Goal: Task Accomplishment & Management: Complete application form

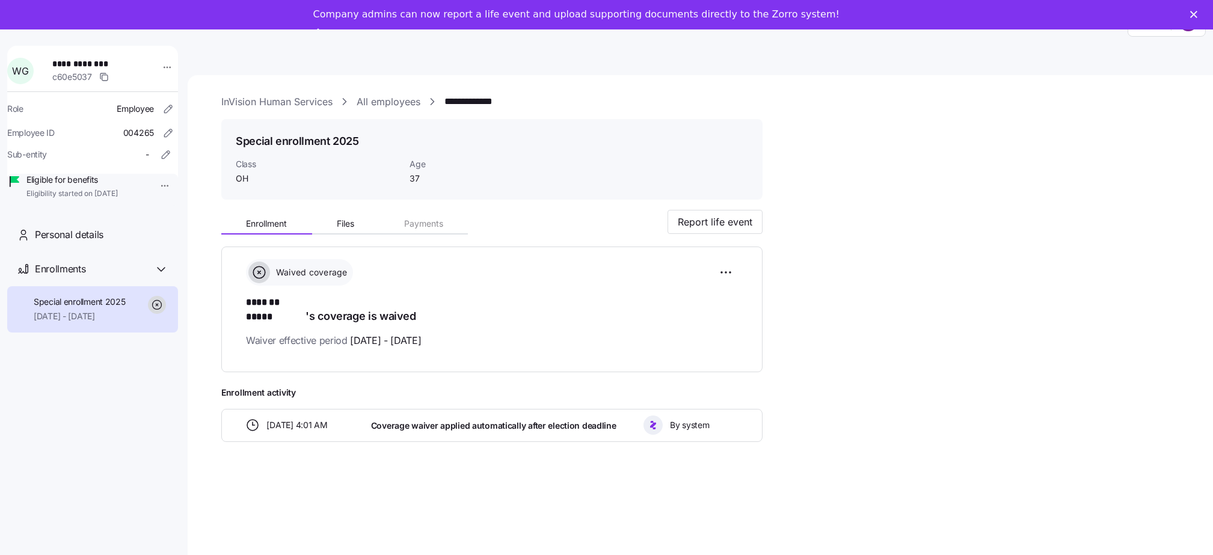
click at [390, 103] on link "All employees" at bounding box center [389, 101] width 64 height 15
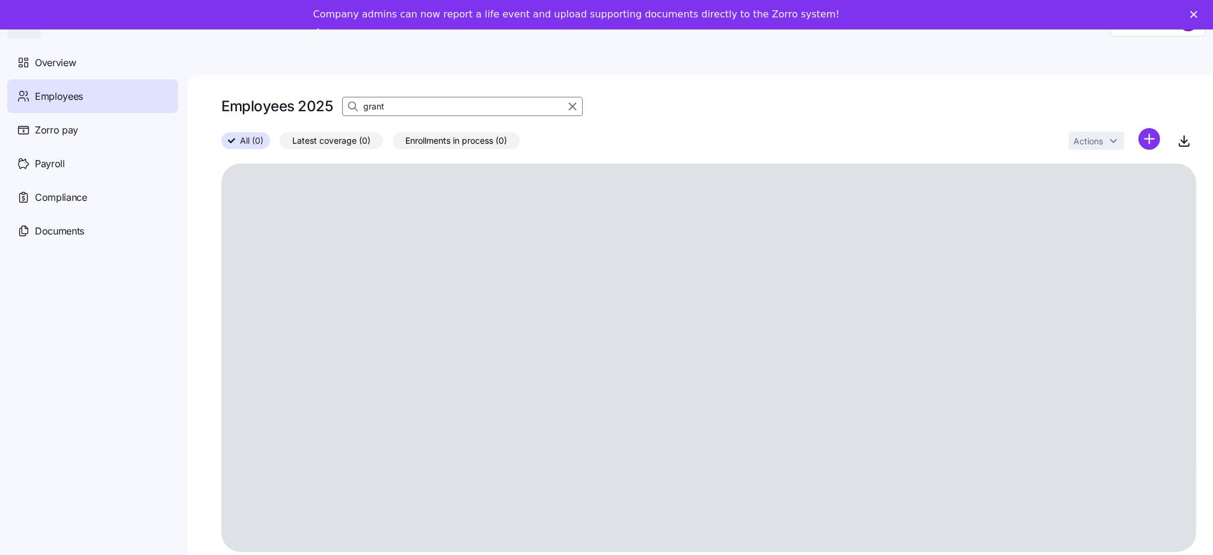
drag, startPoint x: 402, startPoint y: 106, endPoint x: 416, endPoint y: 115, distance: 17.0
click at [352, 104] on div "grant" at bounding box center [462, 106] width 241 height 19
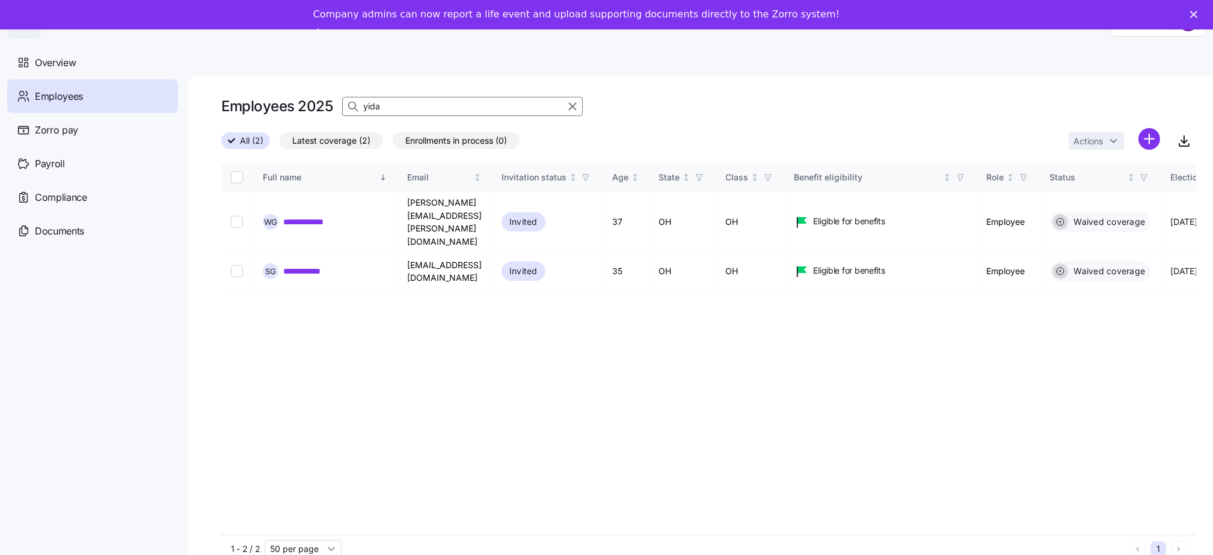
type input "yida"
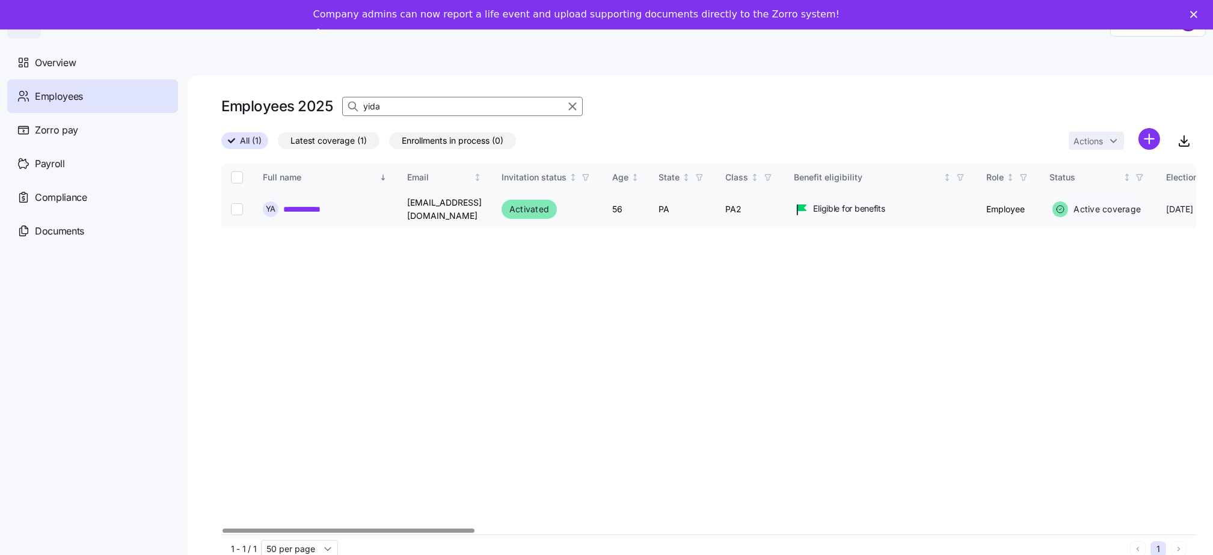
click at [301, 207] on link "**********" at bounding box center [309, 209] width 53 height 12
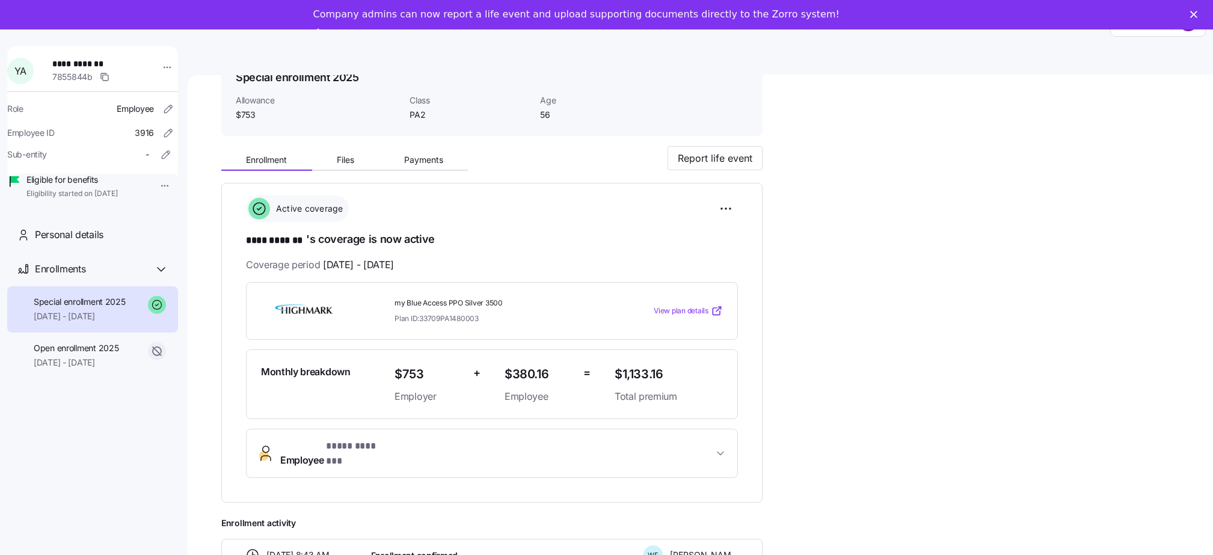
scroll to position [180, 0]
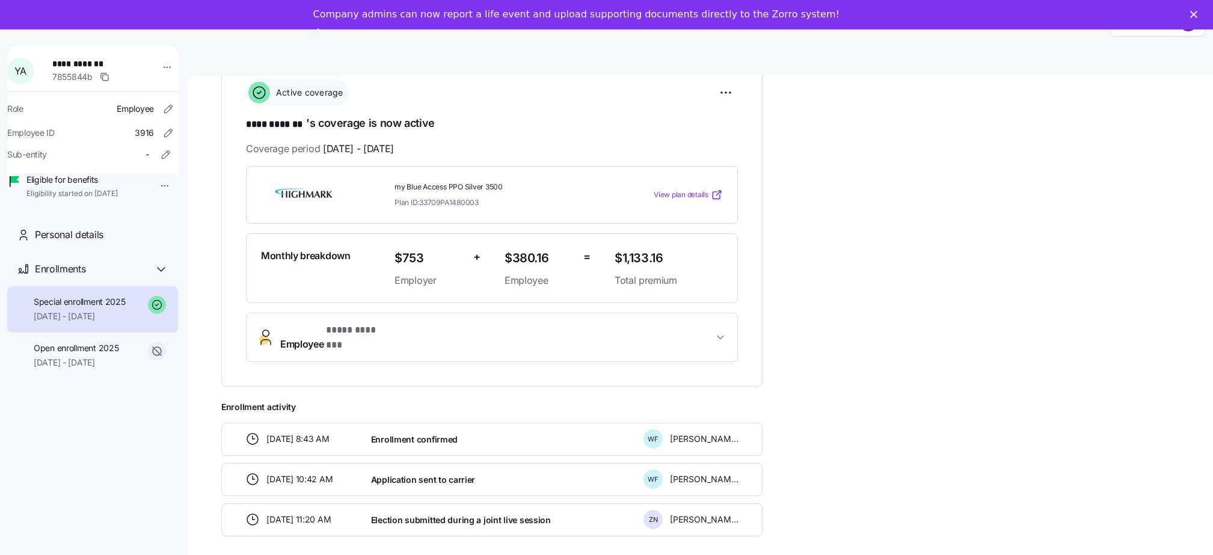
click at [670, 194] on span "View plan details" at bounding box center [681, 194] width 55 height 11
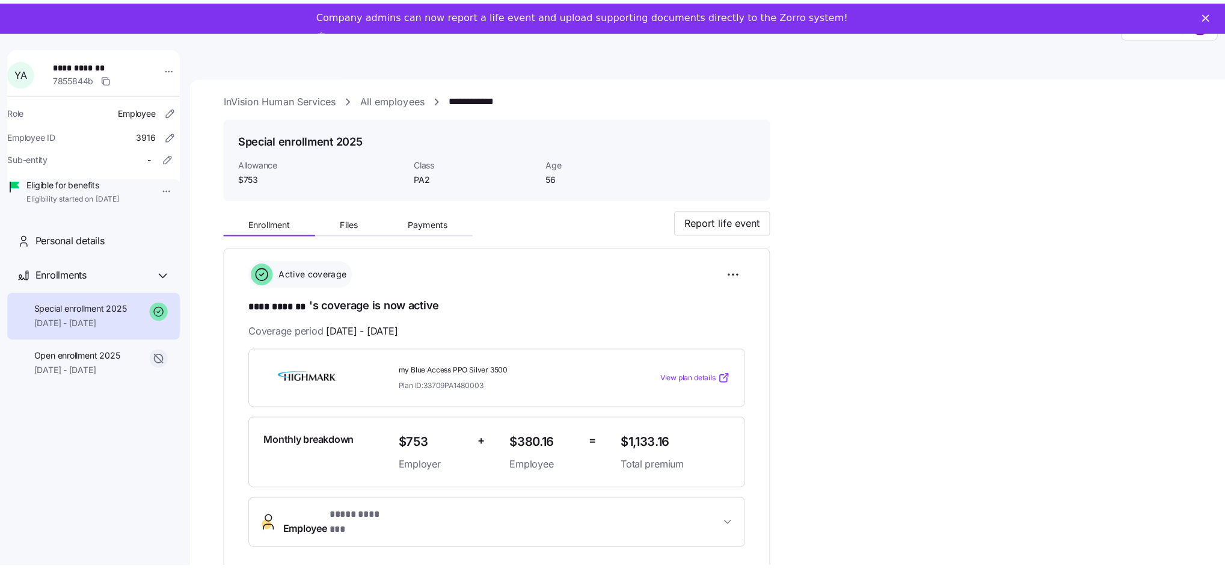
scroll to position [0, 0]
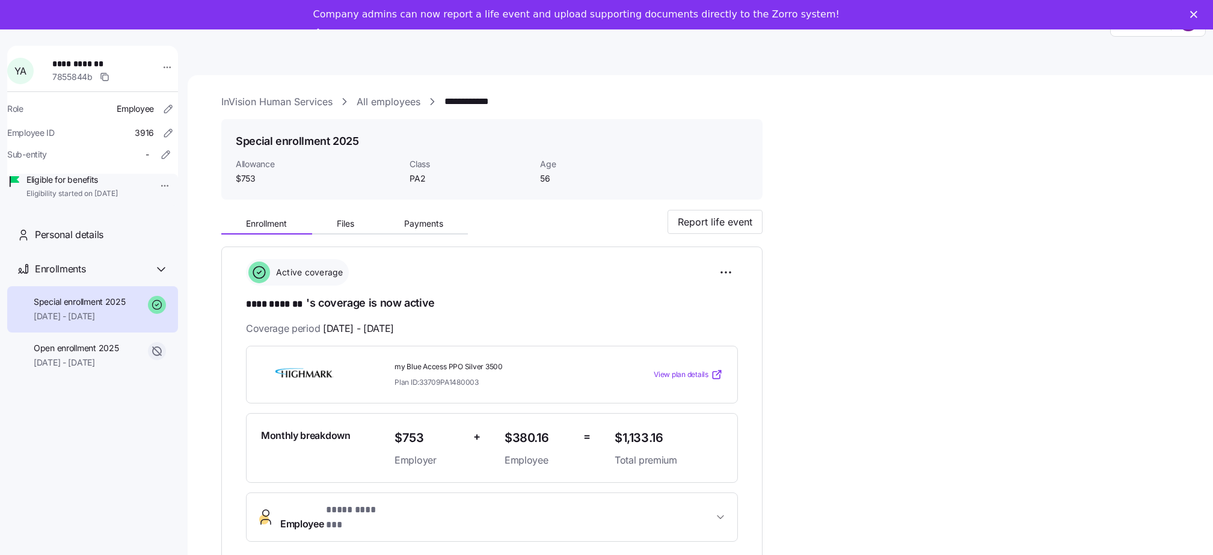
click at [393, 100] on link "All employees" at bounding box center [389, 101] width 64 height 15
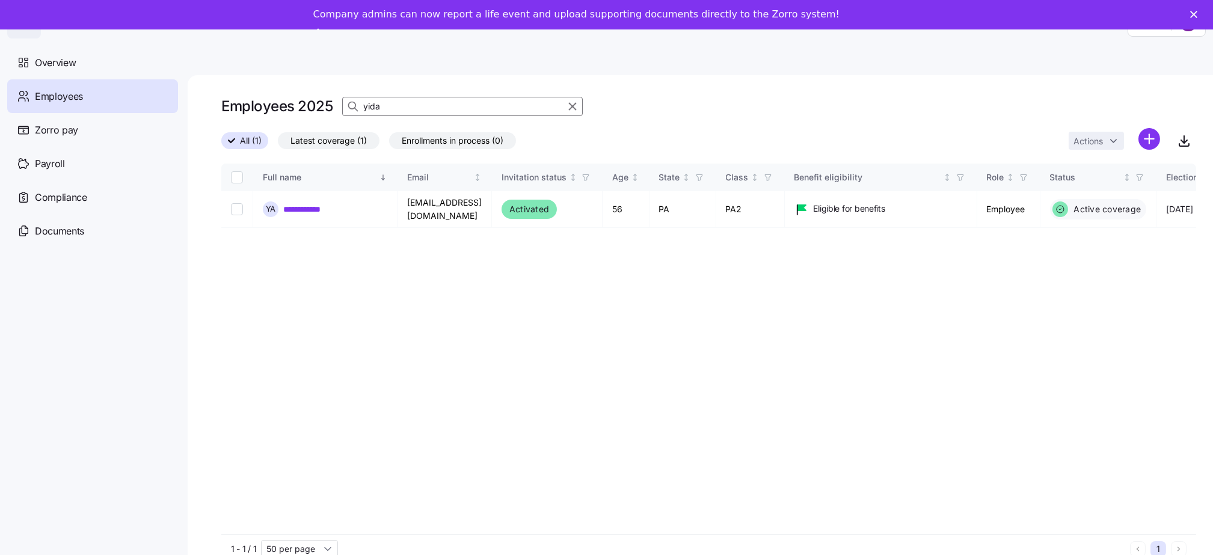
drag, startPoint x: 395, startPoint y: 102, endPoint x: 330, endPoint y: 106, distance: 65.0
click at [330, 106] on div "Employees 2025 yida" at bounding box center [708, 106] width 975 height 24
type input "fann"
click at [323, 205] on link "**********" at bounding box center [311, 209] width 56 height 12
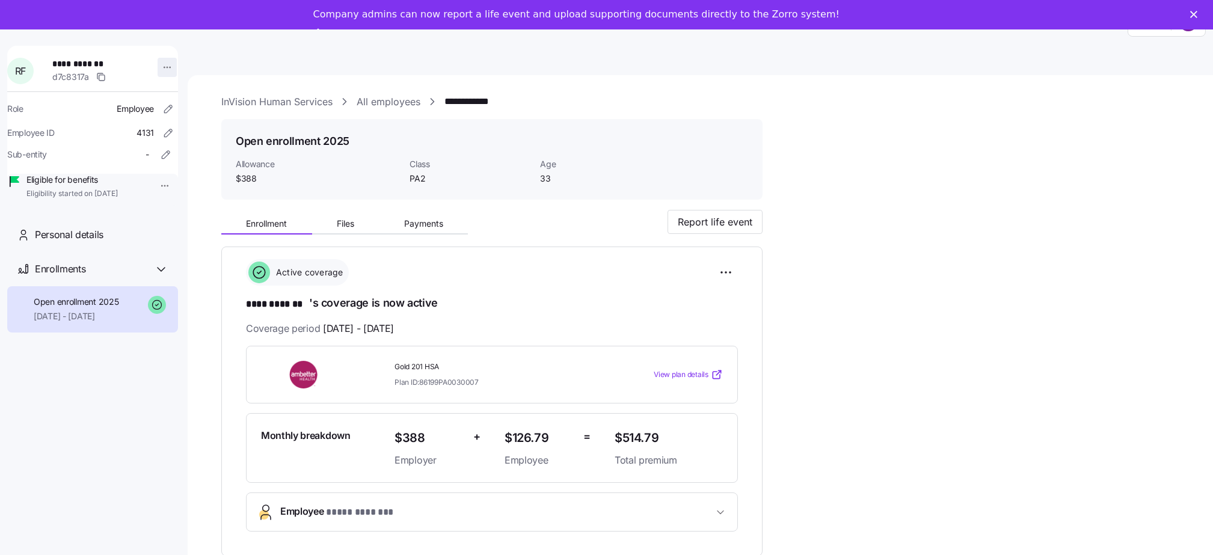
click at [157, 65] on html "**********" at bounding box center [606, 288] width 1213 height 577
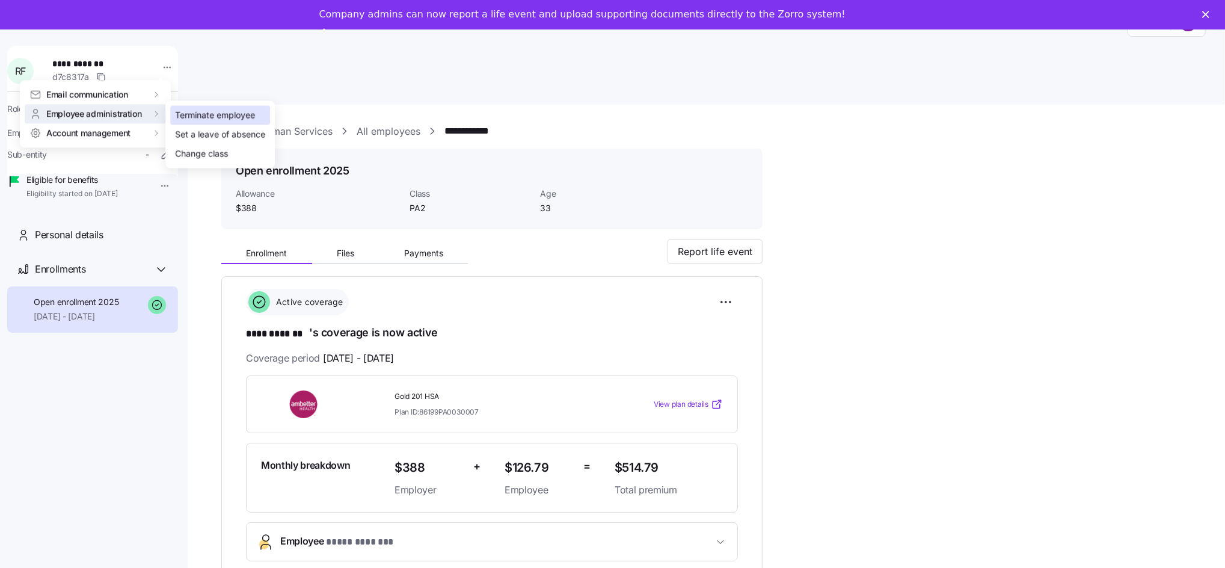
click at [194, 116] on div "Terminate employee" at bounding box center [215, 115] width 80 height 13
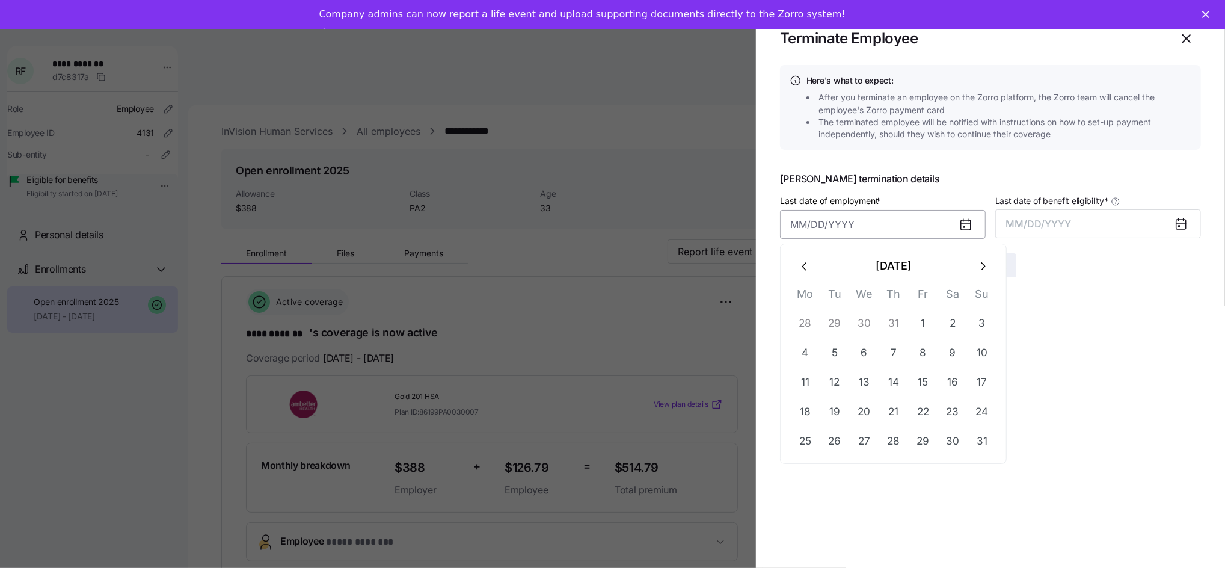
click at [810, 231] on input "Last date of employment *" at bounding box center [883, 224] width 206 height 29
type input "August 6, 2025"
click at [1046, 224] on span "MM/DD/YYYY" at bounding box center [1039, 224] width 66 height 12
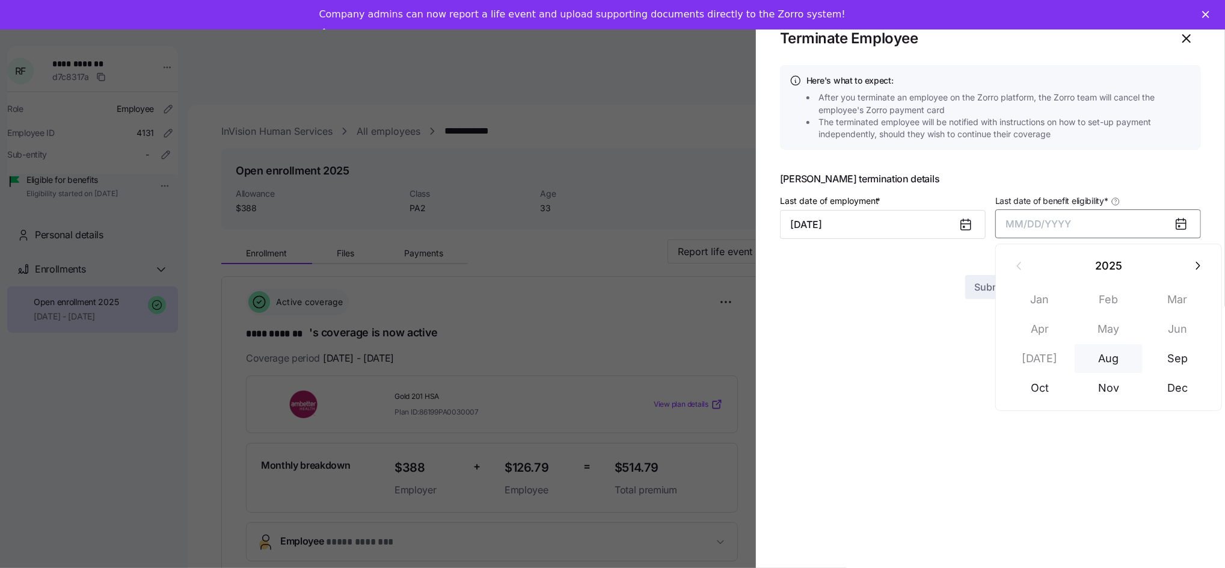
click at [1110, 355] on button "Aug" at bounding box center [1109, 358] width 69 height 29
click at [993, 264] on span "Submit" at bounding box center [991, 265] width 32 height 14
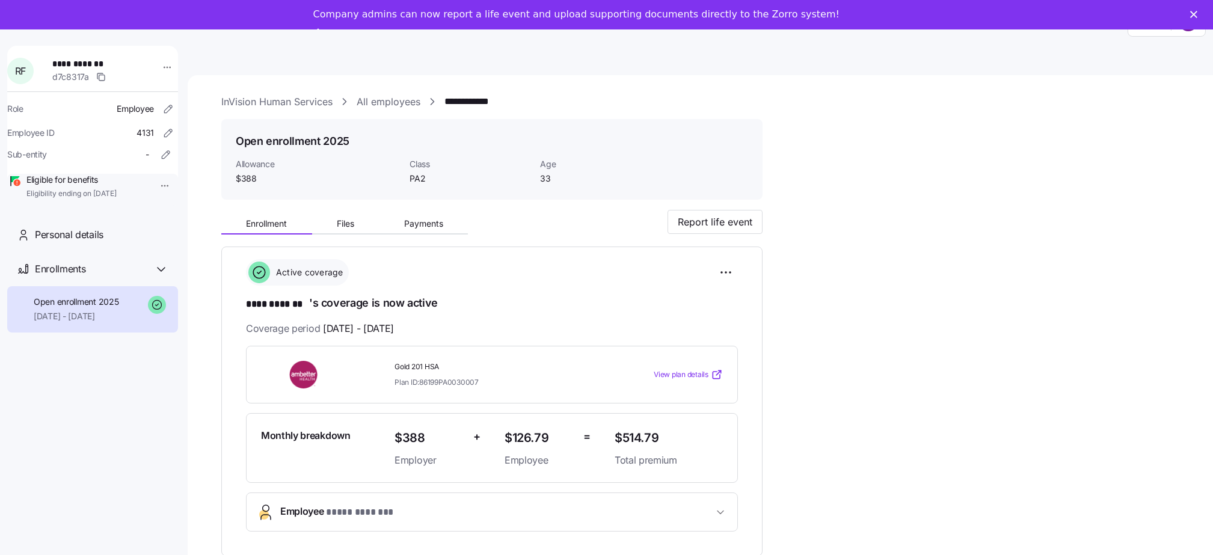
click at [396, 102] on link "All employees" at bounding box center [389, 101] width 64 height 15
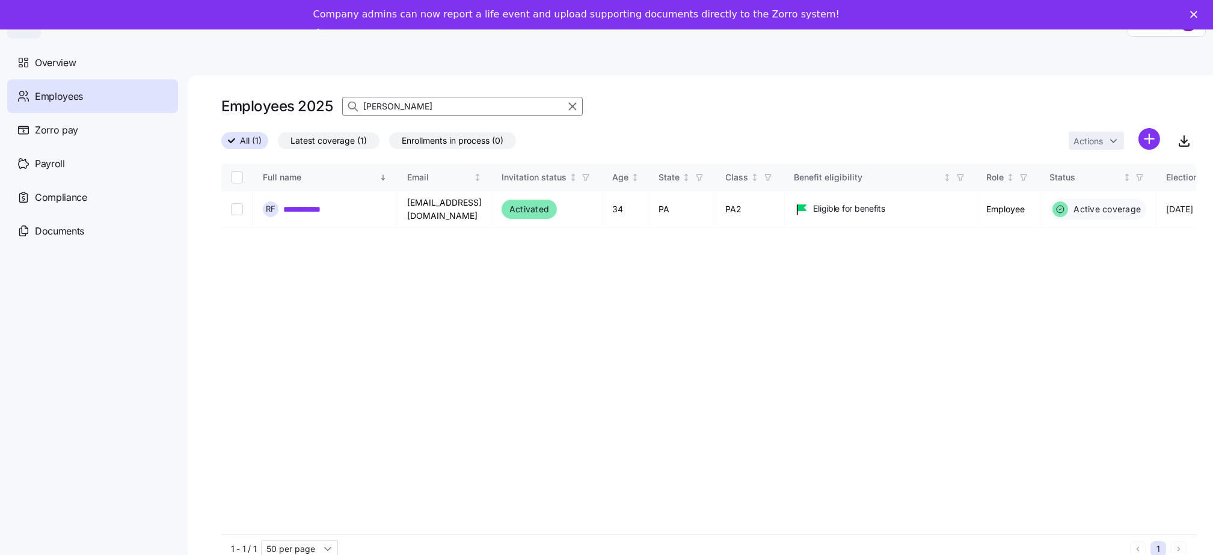
drag, startPoint x: 403, startPoint y: 107, endPoint x: 360, endPoint y: 108, distance: 43.3
click at [360, 108] on div "fann" at bounding box center [462, 106] width 241 height 19
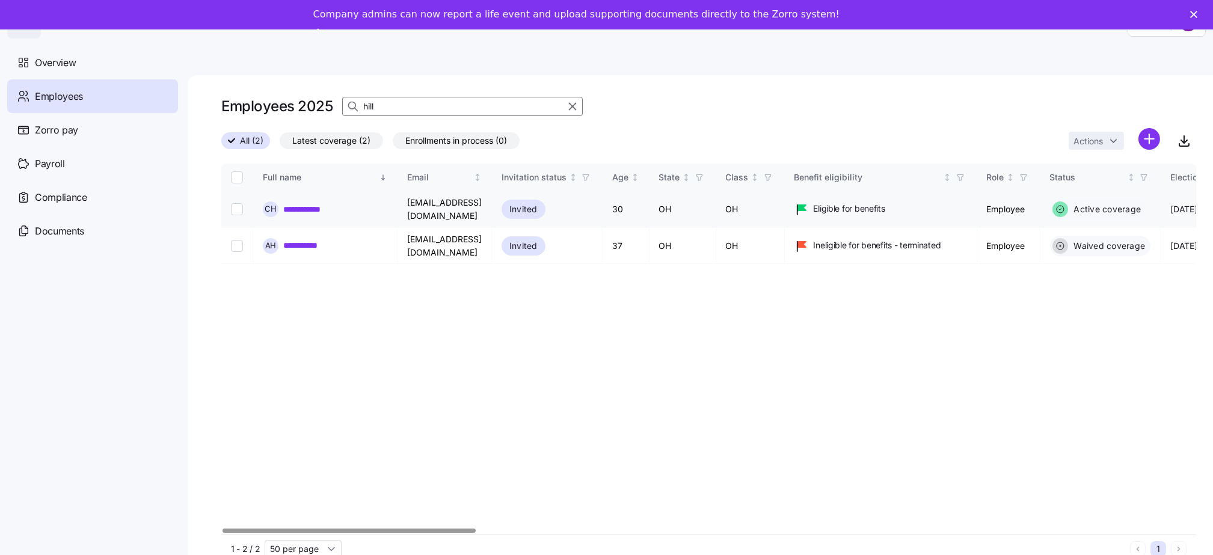
type input "hill"
click at [295, 209] on link "**********" at bounding box center [306, 209] width 47 height 12
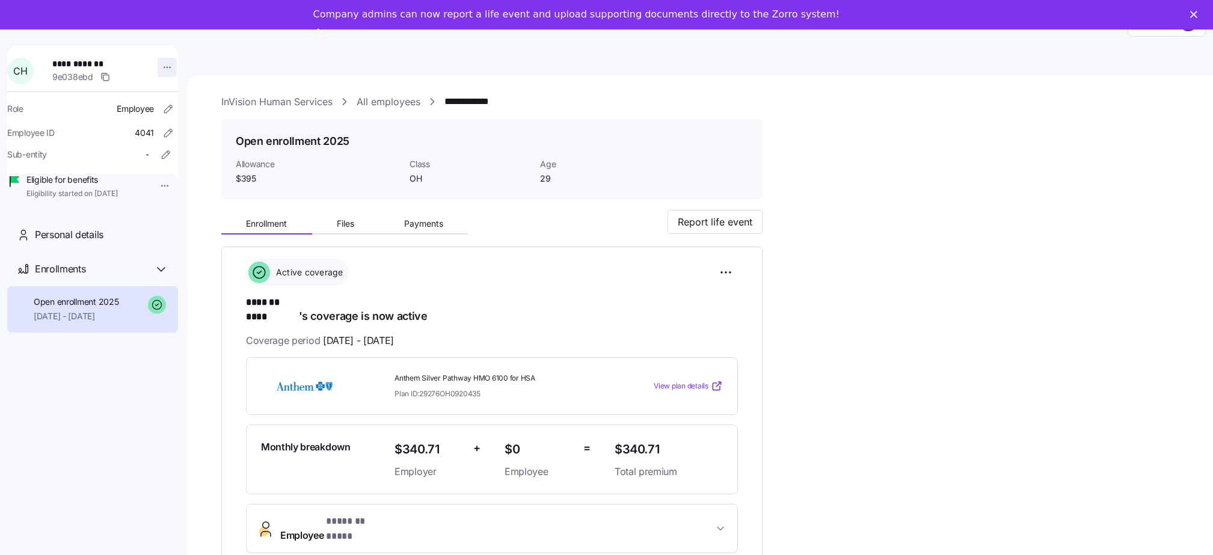
click at [157, 70] on html "**********" at bounding box center [606, 288] width 1213 height 577
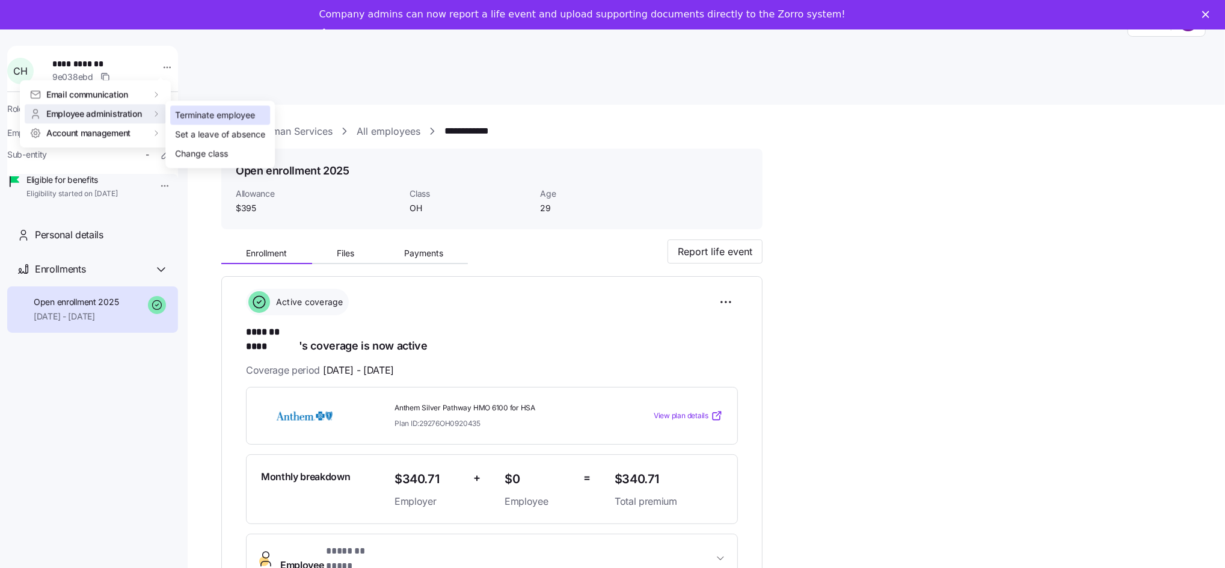
click at [204, 109] on div "Terminate employee" at bounding box center [215, 115] width 80 height 13
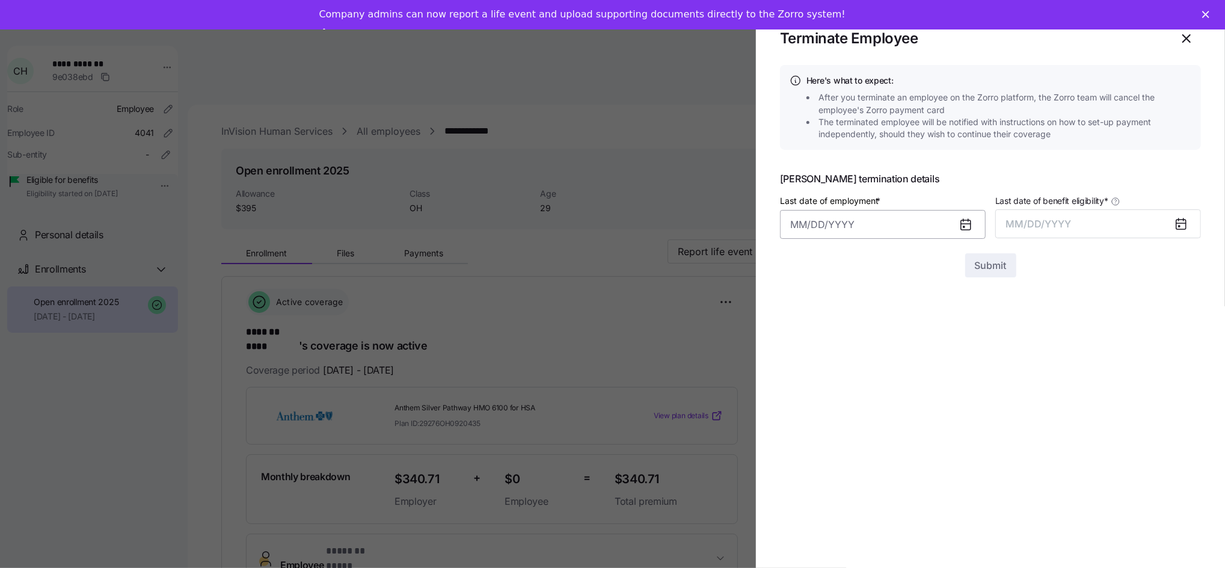
click at [815, 224] on input "Last date of employment *" at bounding box center [883, 224] width 206 height 29
click at [983, 321] on button "3" at bounding box center [982, 323] width 29 height 29
type input "August 3, 2025"
click at [1119, 222] on button "MM/DD/YYYY" at bounding box center [1098, 223] width 206 height 29
click at [1112, 357] on button "Aug" at bounding box center [1109, 358] width 69 height 29
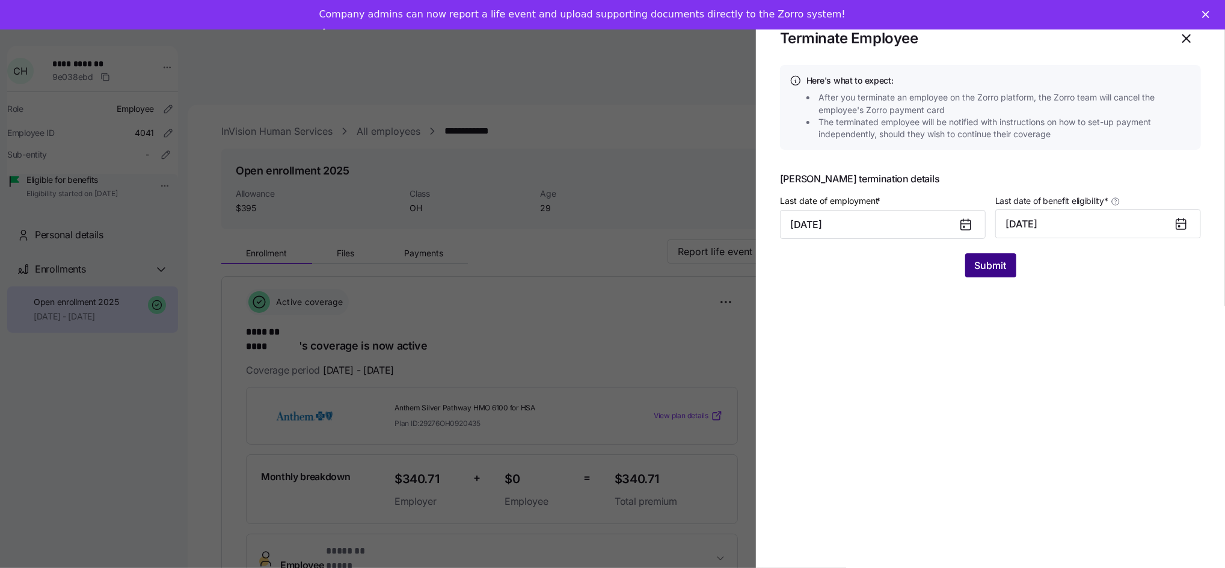
click at [1003, 271] on span "Submit" at bounding box center [991, 265] width 32 height 14
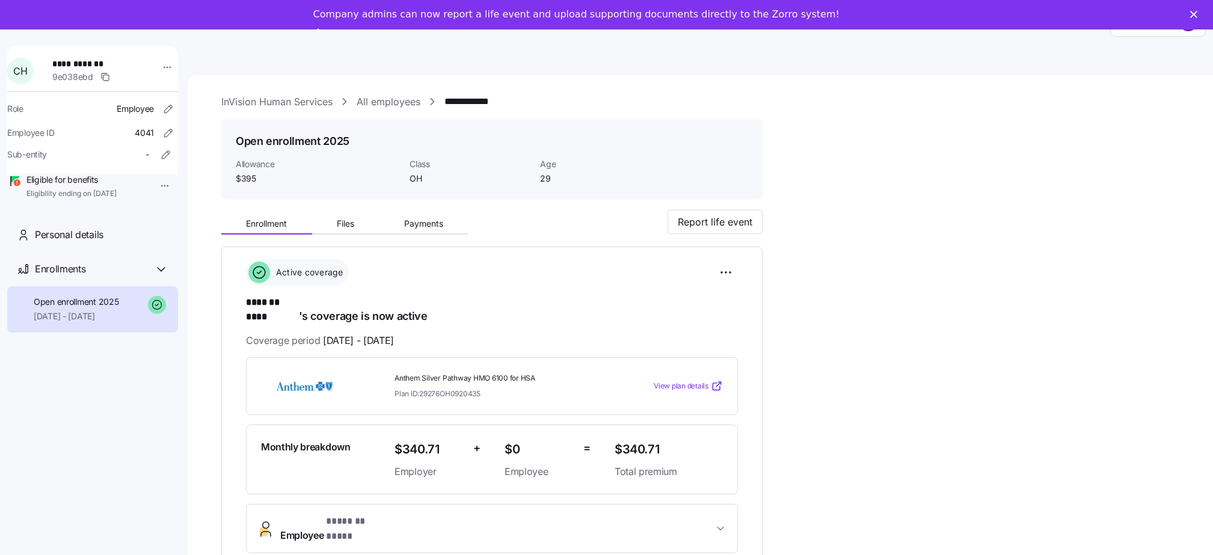
click at [389, 96] on link "All employees" at bounding box center [389, 101] width 64 height 15
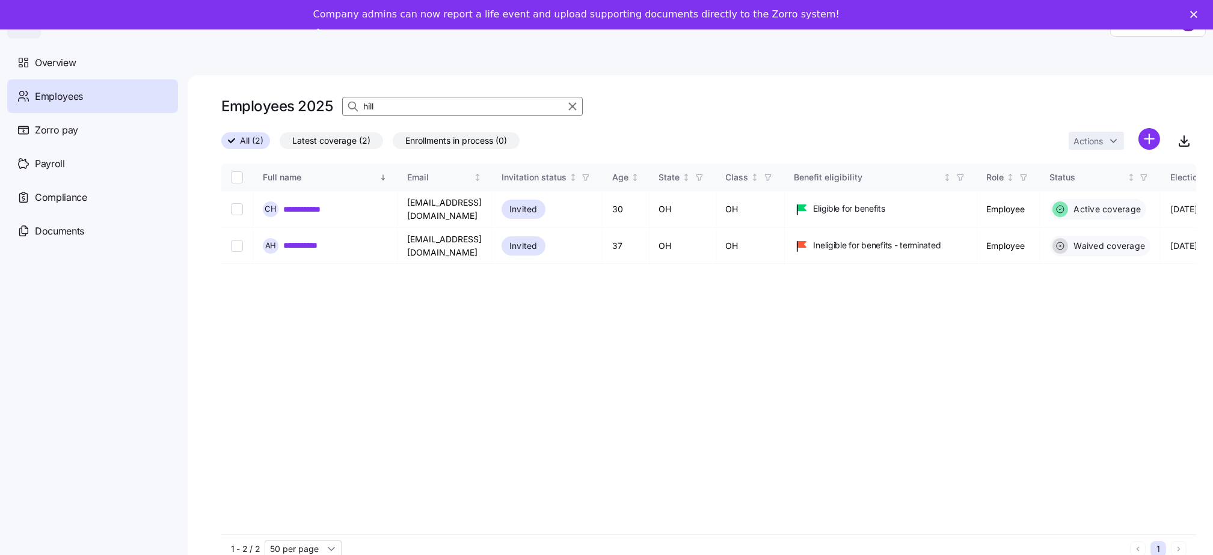
drag, startPoint x: 413, startPoint y: 109, endPoint x: 340, endPoint y: 105, distance: 72.3
click at [340, 105] on div "Employees 2025 hill" at bounding box center [708, 106] width 975 height 24
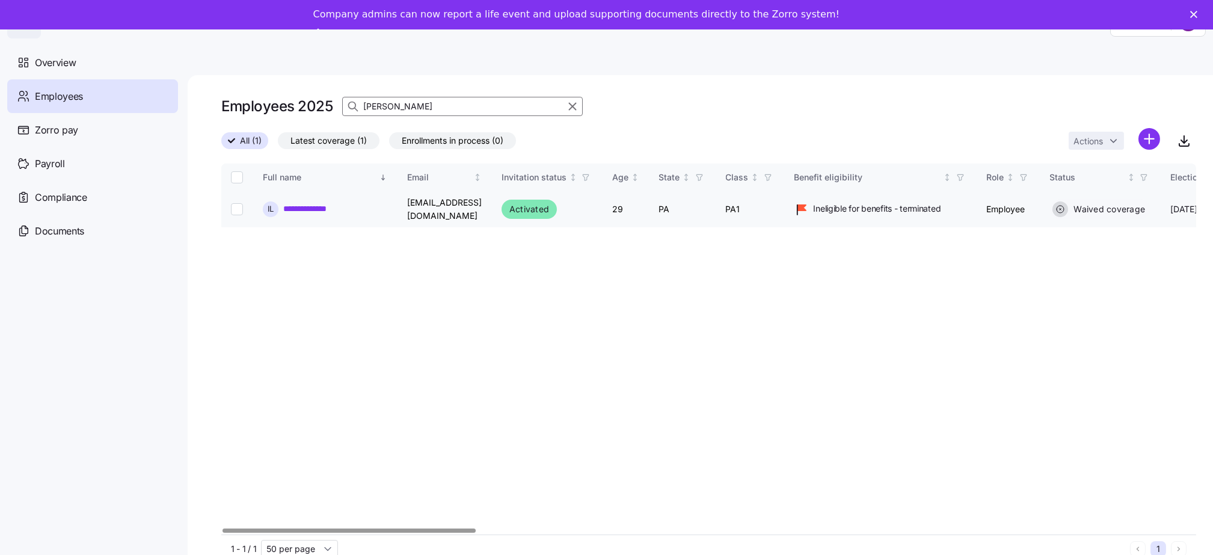
type input "iryna"
click at [306, 203] on link "**********" at bounding box center [319, 209] width 73 height 12
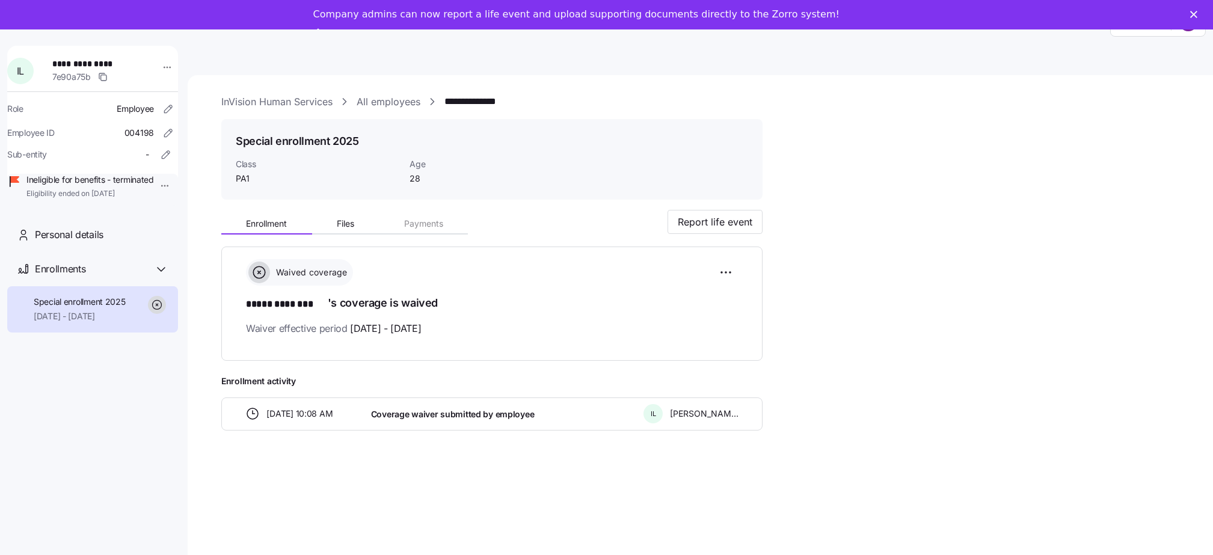
click at [367, 106] on link "All employees" at bounding box center [389, 101] width 64 height 15
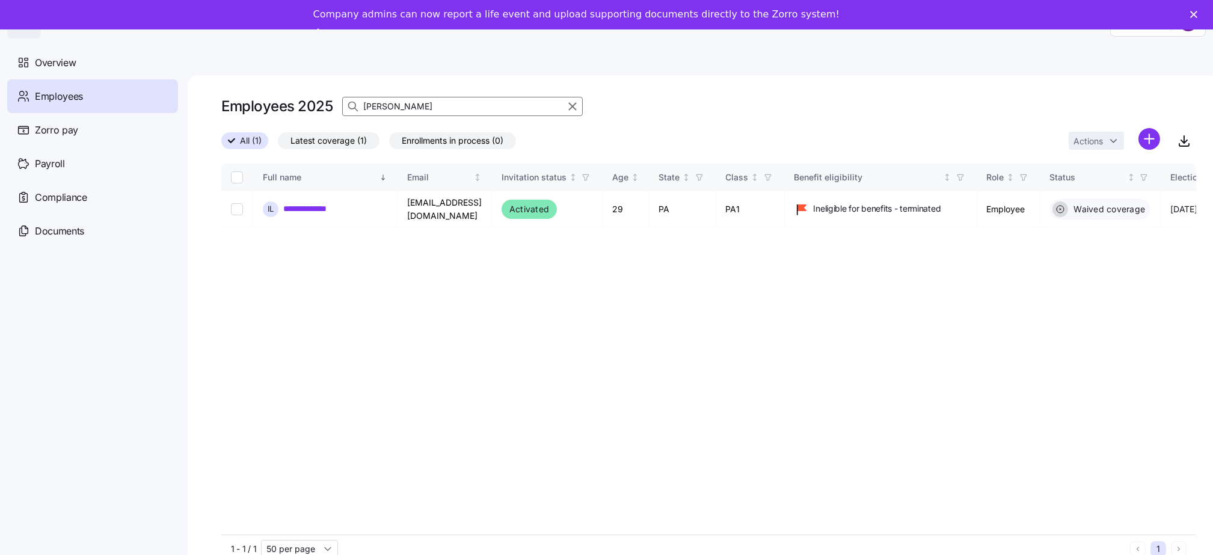
drag, startPoint x: 408, startPoint y: 108, endPoint x: 346, endPoint y: 108, distance: 61.3
click at [346, 108] on div "iryna" at bounding box center [462, 106] width 241 height 19
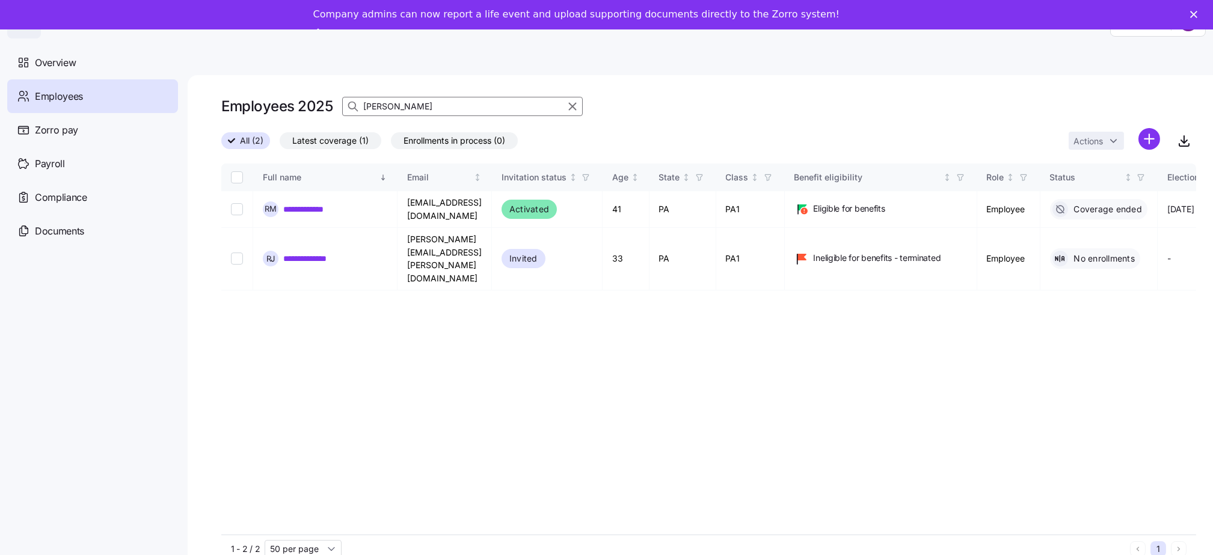
drag, startPoint x: 393, startPoint y: 105, endPoint x: 339, endPoint y: 102, distance: 53.6
click at [339, 102] on div "Employees 2025 rachel" at bounding box center [708, 106] width 975 height 24
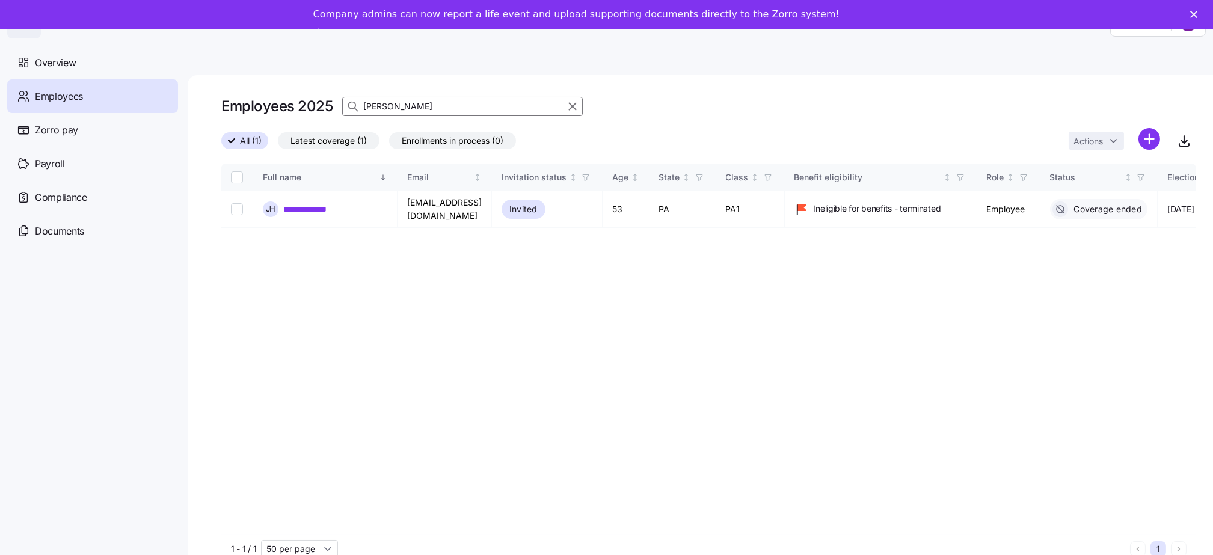
drag, startPoint x: 375, startPoint y: 109, endPoint x: 357, endPoint y: 107, distance: 18.1
click at [357, 107] on div "jamal" at bounding box center [462, 106] width 241 height 19
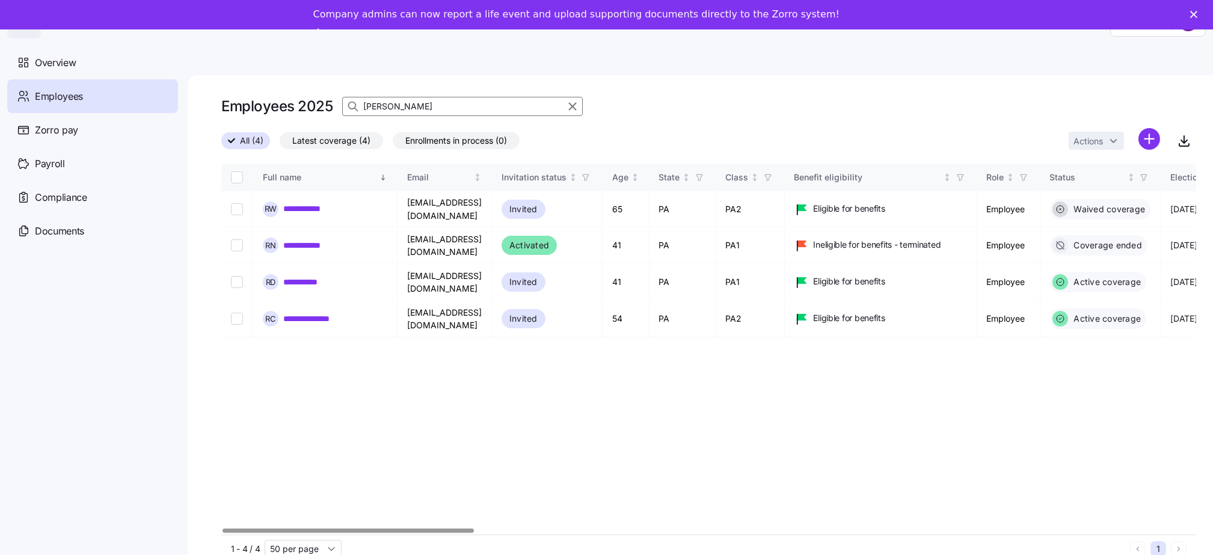
drag, startPoint x: 395, startPoint y: 106, endPoint x: 339, endPoint y: 100, distance: 56.2
click at [339, 100] on div "Employees 2025 robert" at bounding box center [708, 106] width 975 height 24
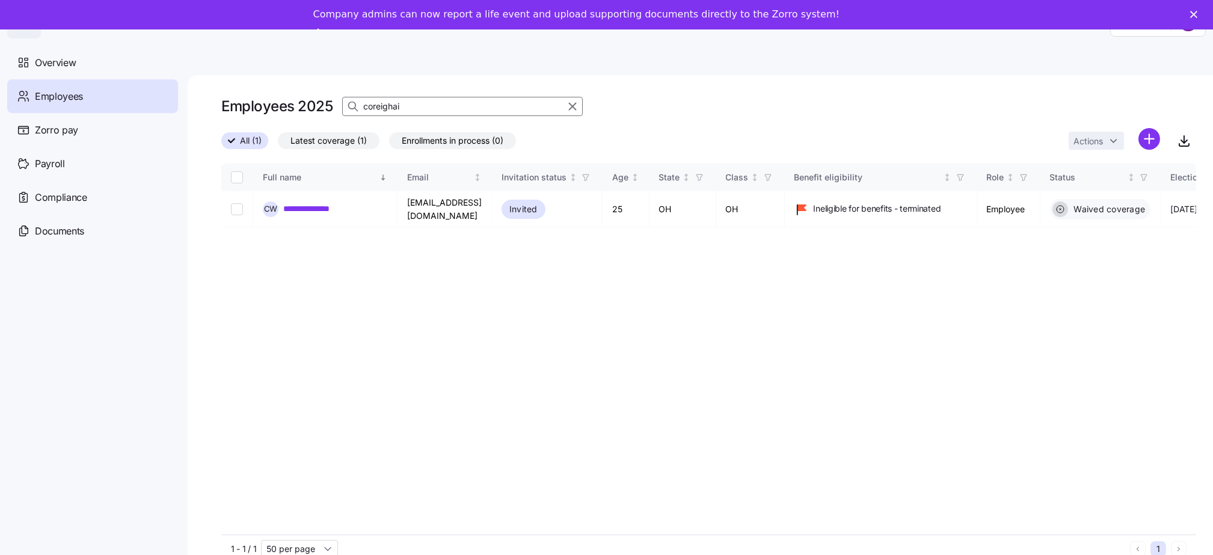
drag, startPoint x: 386, startPoint y: 107, endPoint x: 332, endPoint y: 99, distance: 54.8
click at [332, 99] on div "Employees 2025 coreighai" at bounding box center [708, 106] width 975 height 24
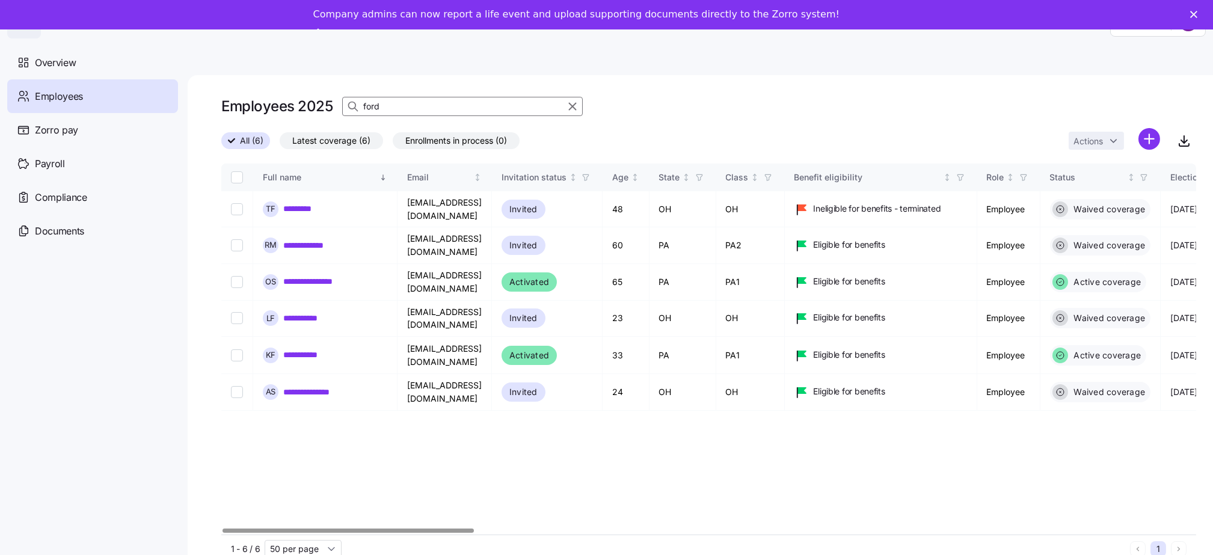
drag, startPoint x: 387, startPoint y: 107, endPoint x: 336, endPoint y: 103, distance: 51.3
click at [336, 103] on div "Employees 2025 ford" at bounding box center [708, 106] width 975 height 24
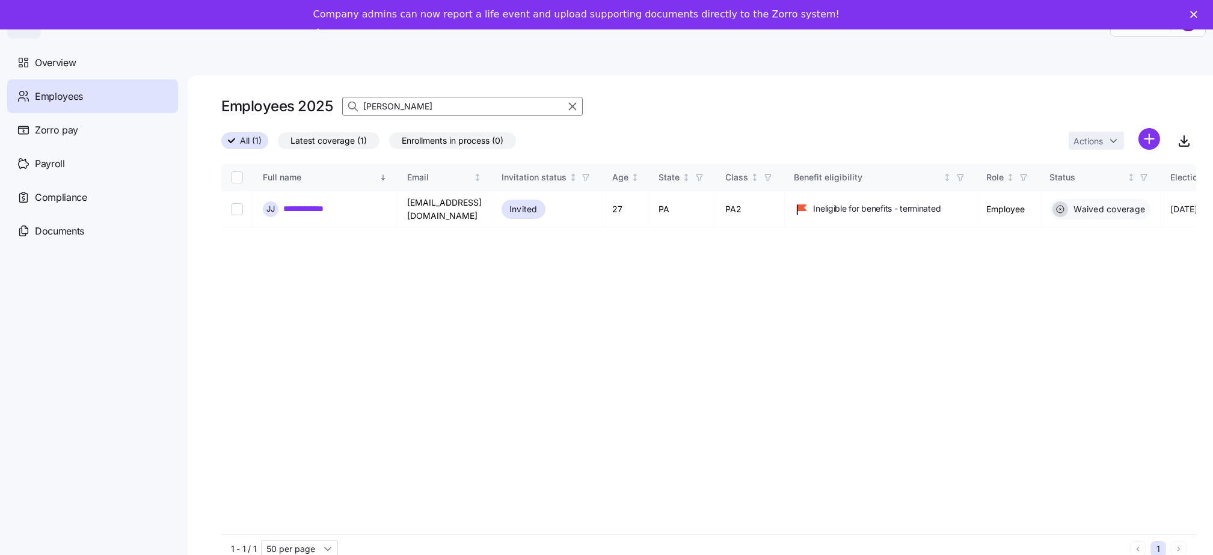
drag, startPoint x: 396, startPoint y: 104, endPoint x: 363, endPoint y: 110, distance: 34.2
click at [363, 110] on input "jacobs" at bounding box center [462, 106] width 241 height 19
type input "yida"
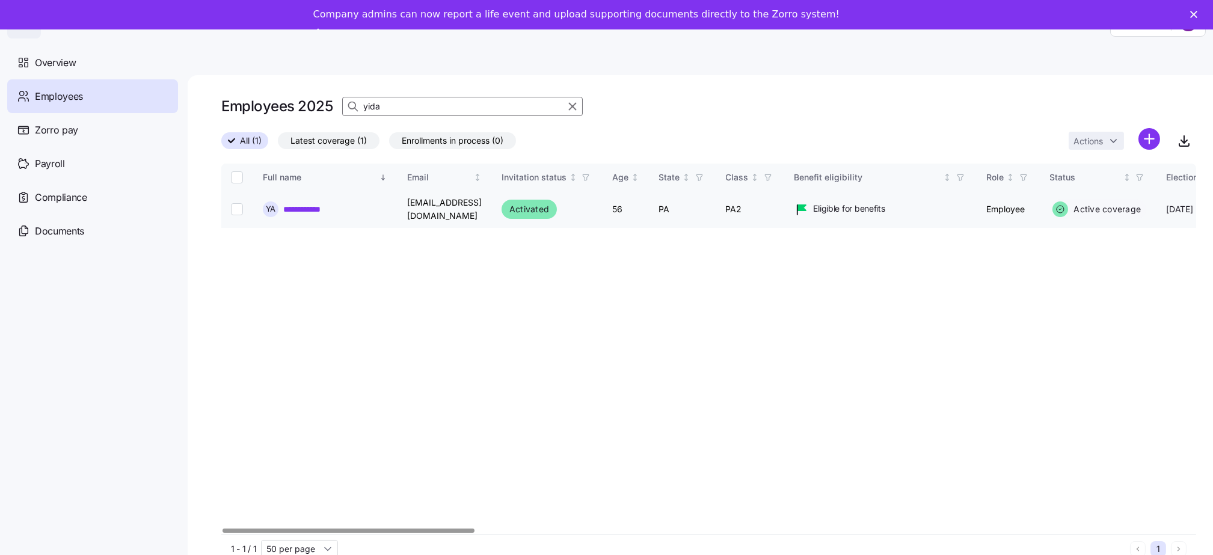
click at [309, 206] on link "**********" at bounding box center [309, 209] width 53 height 12
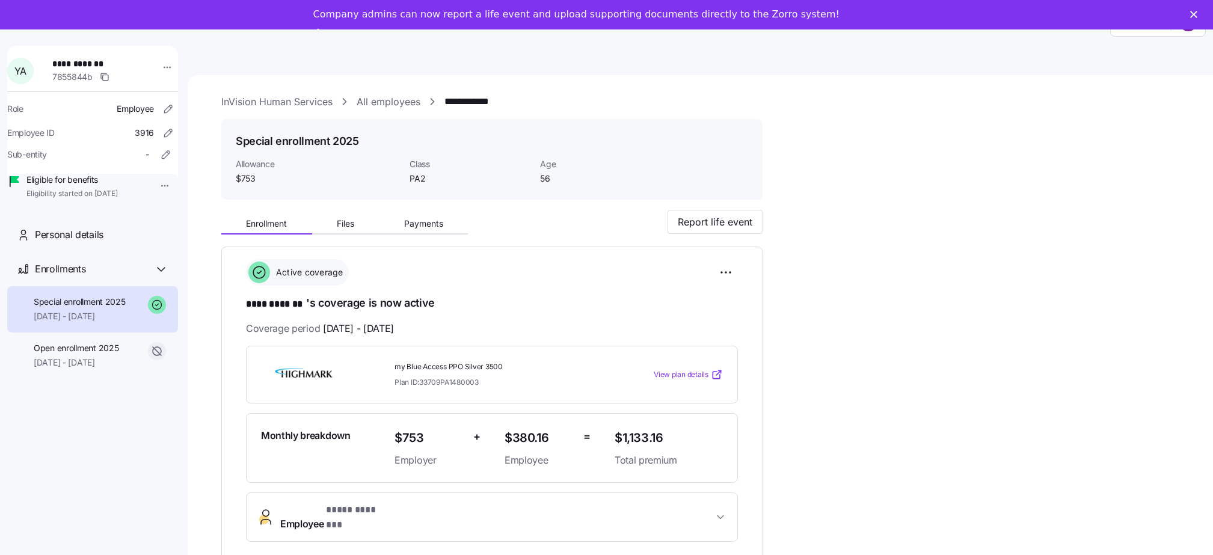
click at [678, 370] on span "View plan details" at bounding box center [681, 374] width 55 height 11
click at [390, 103] on link "All employees" at bounding box center [389, 101] width 64 height 15
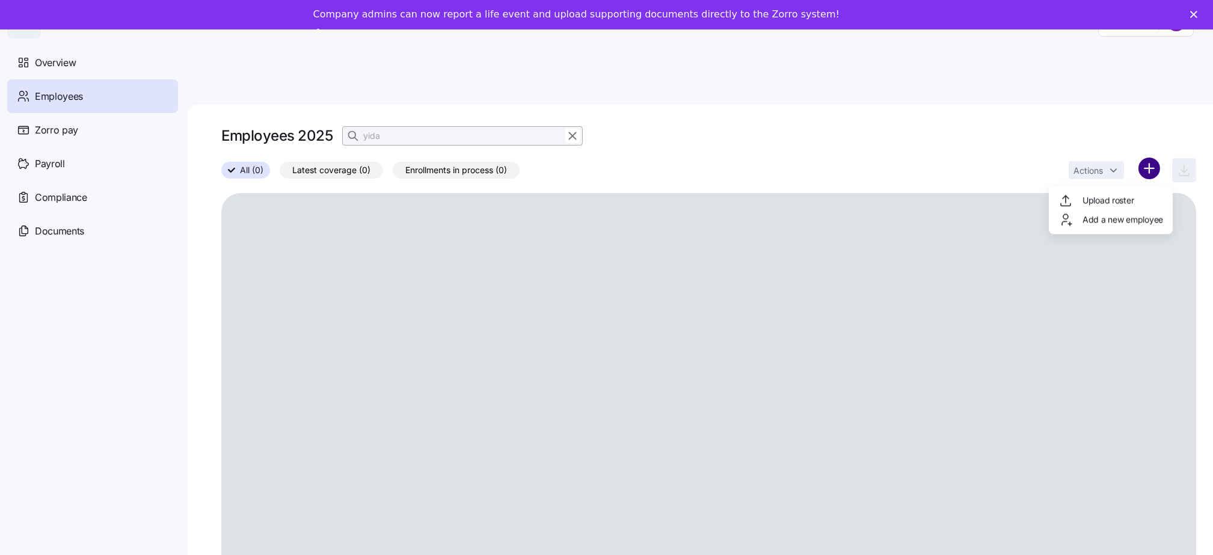
click at [1159, 146] on html "Help Overview Employees Zorro pay Payroll Compliance Documents Employees 2025 y…" at bounding box center [606, 303] width 1213 height 607
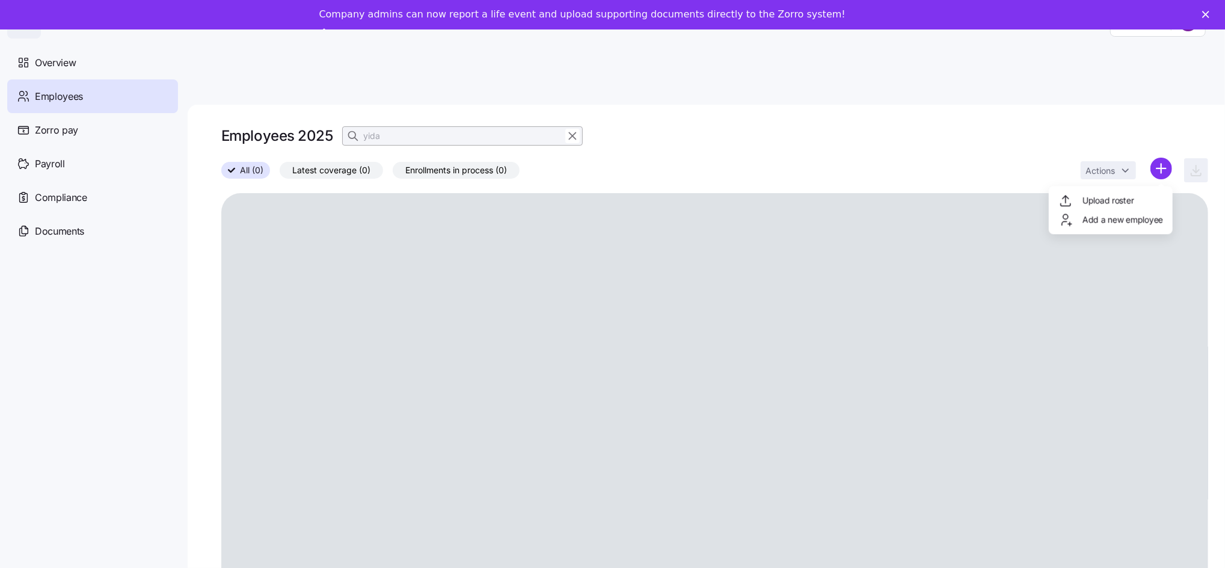
click at [1119, 221] on div "Upload roster Add a new employee" at bounding box center [1111, 210] width 124 height 48
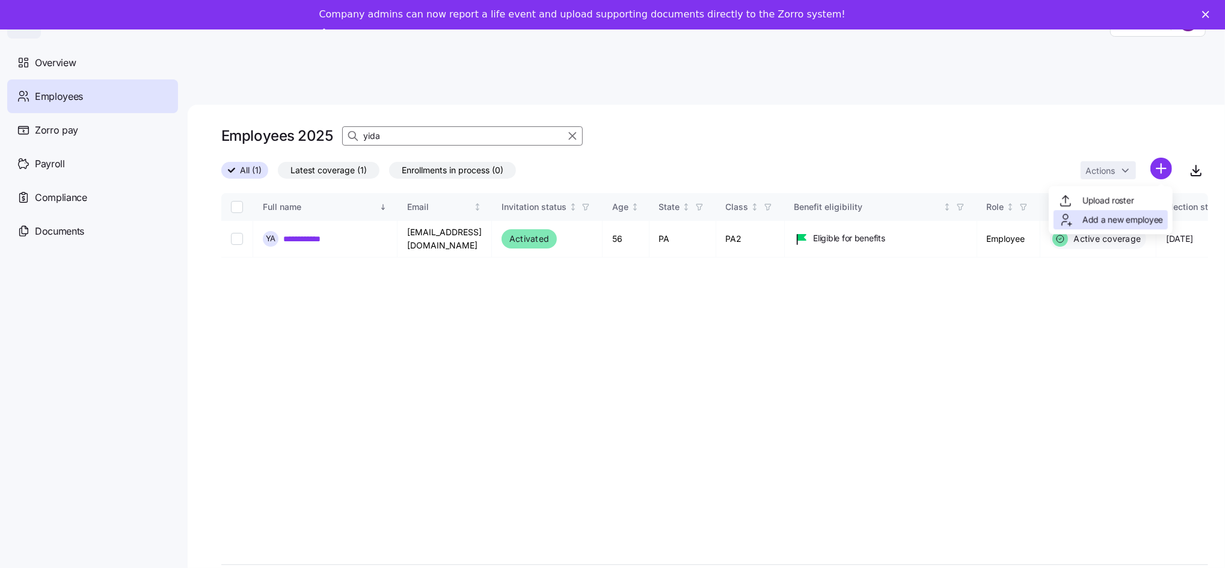
click at [1100, 218] on span "Add a new employee" at bounding box center [1122, 219] width 81 height 12
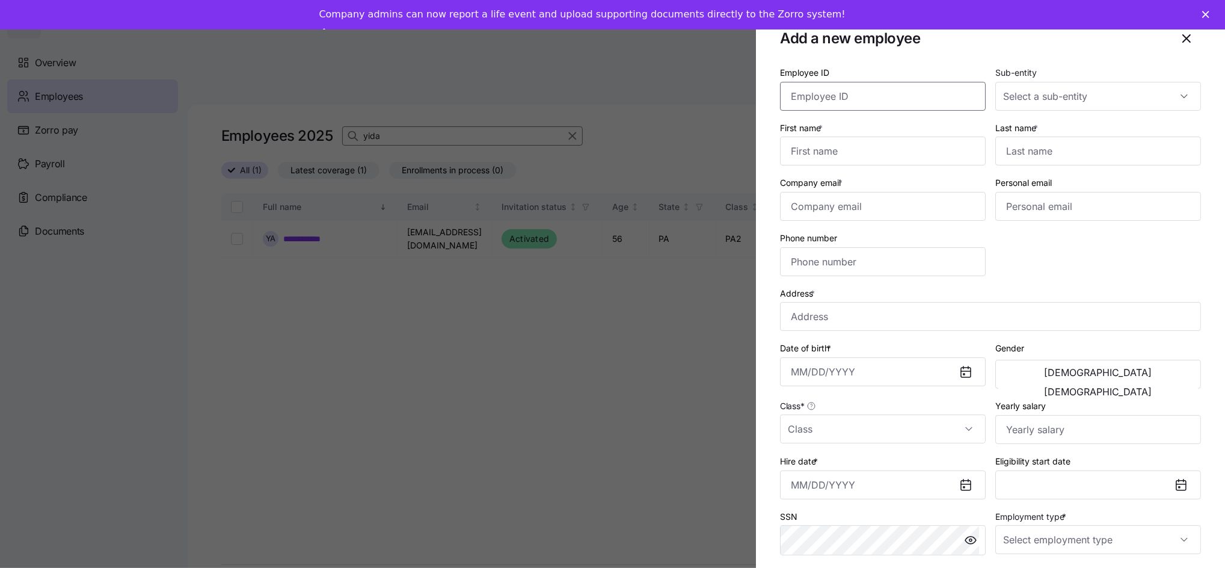
click at [849, 103] on input "Employee ID" at bounding box center [883, 96] width 206 height 29
type input "003299"
type input "z"
type input "Indiya"
type input "Sammons"
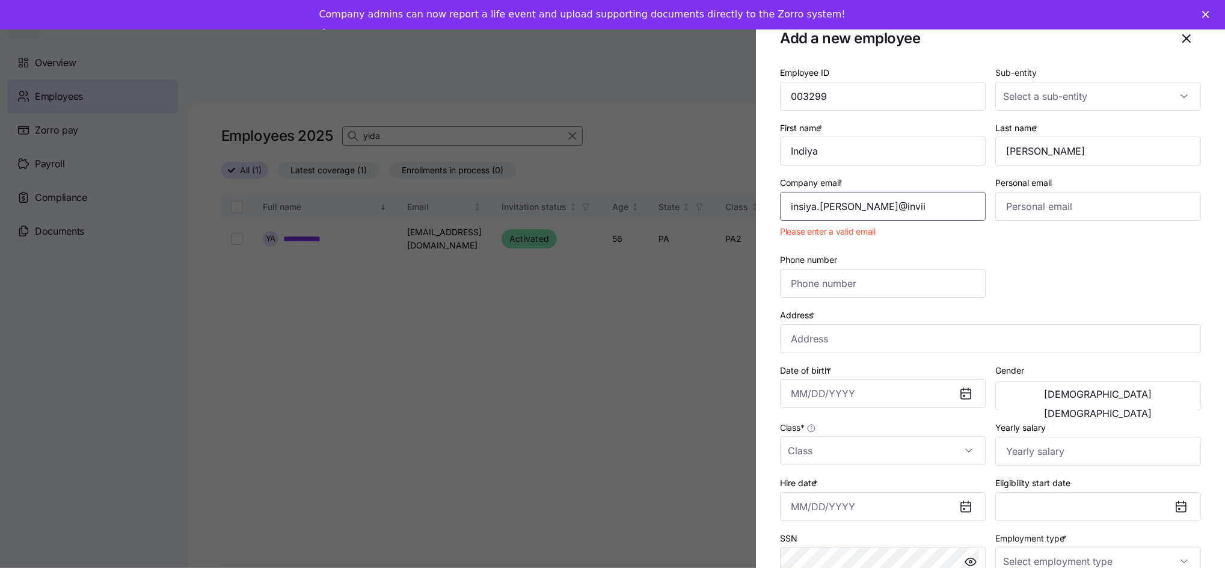
click at [906, 210] on input "insiya.s.sammons@invii" at bounding box center [883, 206] width 206 height 29
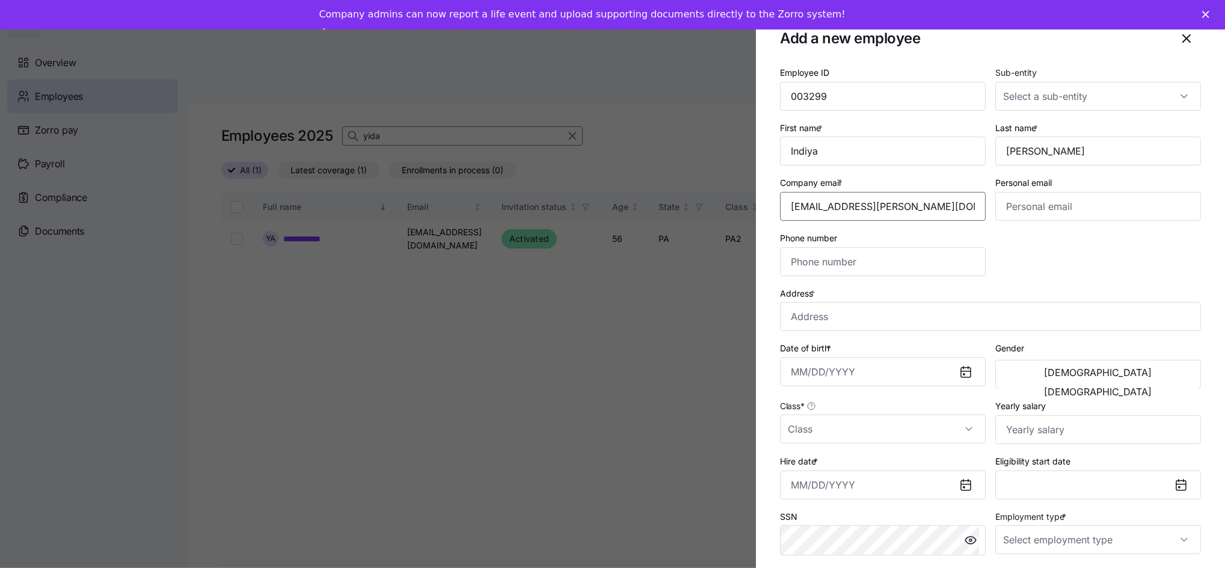
drag, startPoint x: 799, startPoint y: 205, endPoint x: 808, endPoint y: 205, distance: 9.6
click at [799, 206] on input "insiya.s.sammons@invisionhs.org" at bounding box center [883, 206] width 206 height 29
type input "indiya.s.sammons@invisionhs.org"
click at [848, 260] on input "Phone number" at bounding box center [883, 261] width 206 height 29
type input "(330) 651-8899"
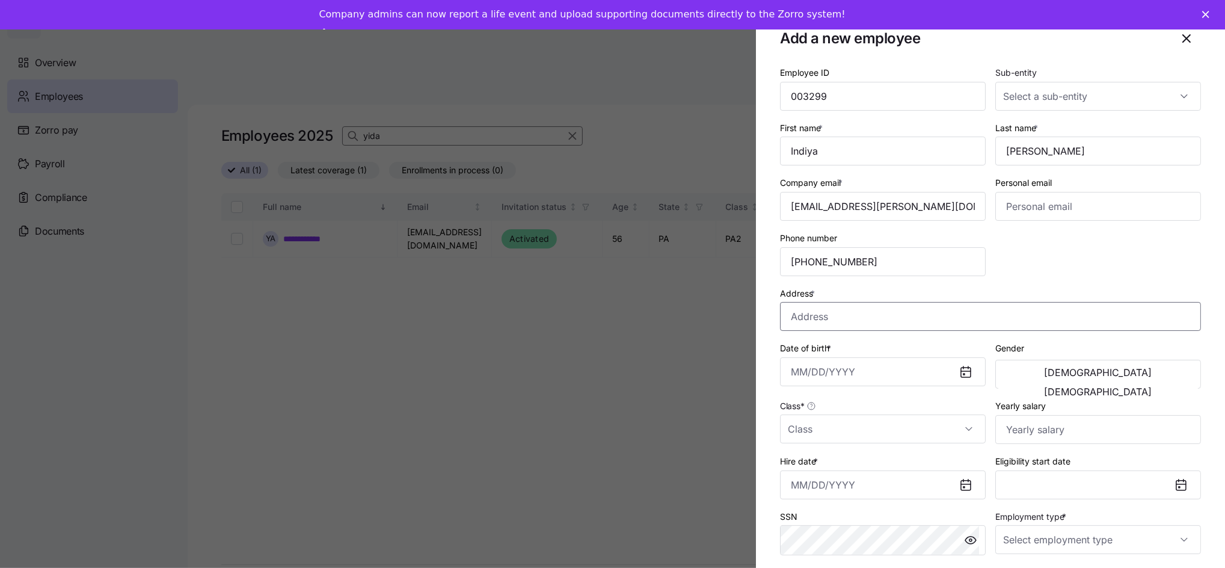
click at [884, 328] on input "Address *" at bounding box center [990, 316] width 421 height 29
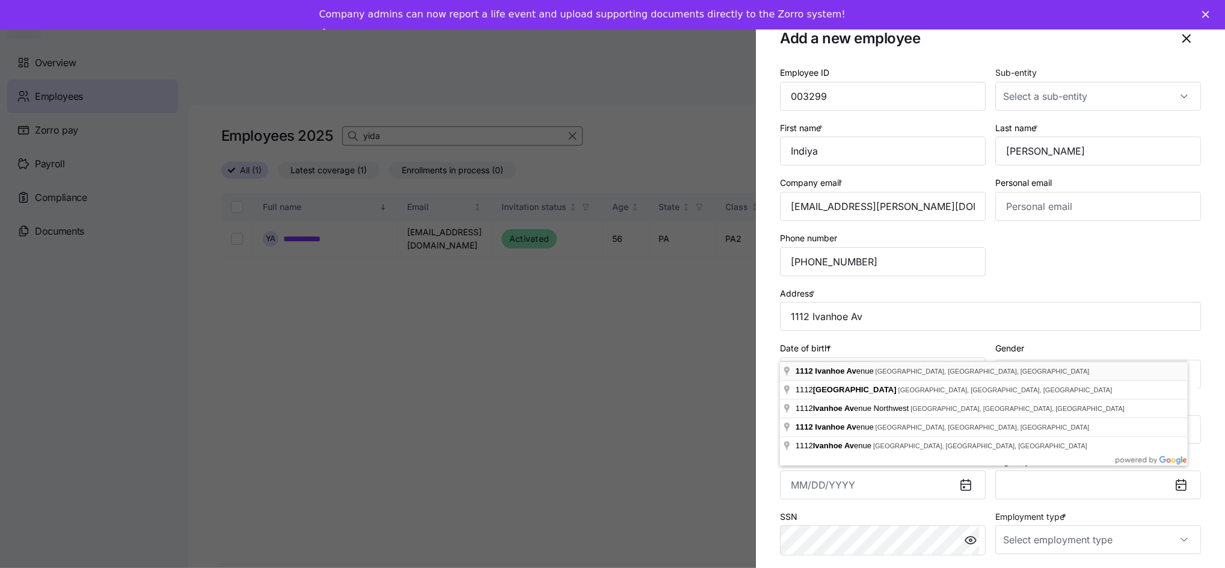
type input "1112 Ivanhoe Ave, Youngstown, OH 44502, USA"
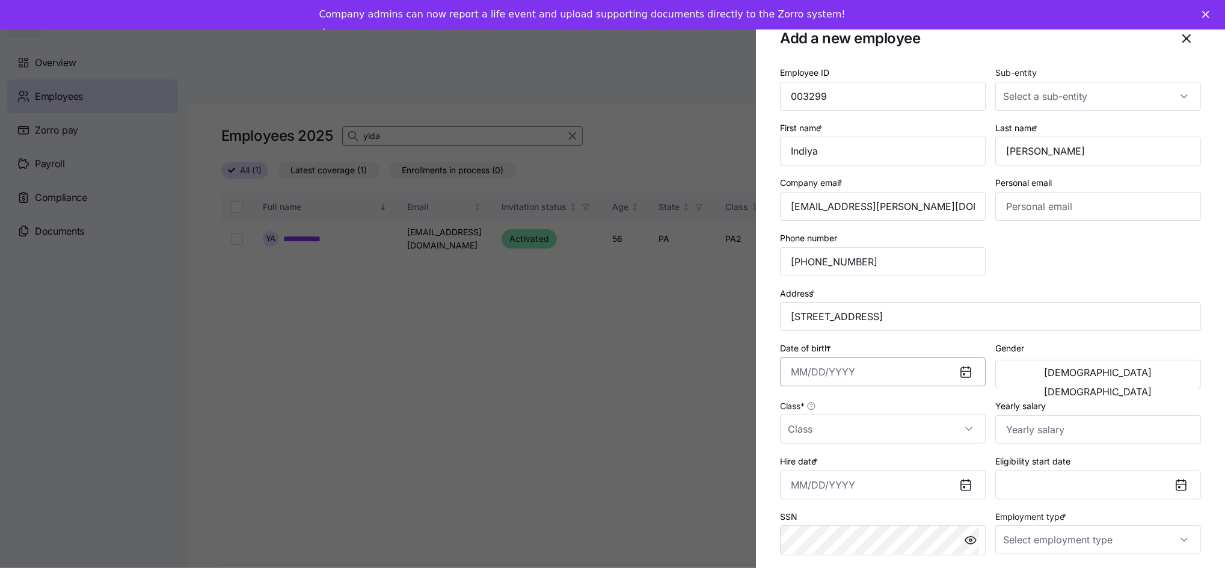
click at [832, 373] on input "Date of birth *" at bounding box center [883, 371] width 206 height 29
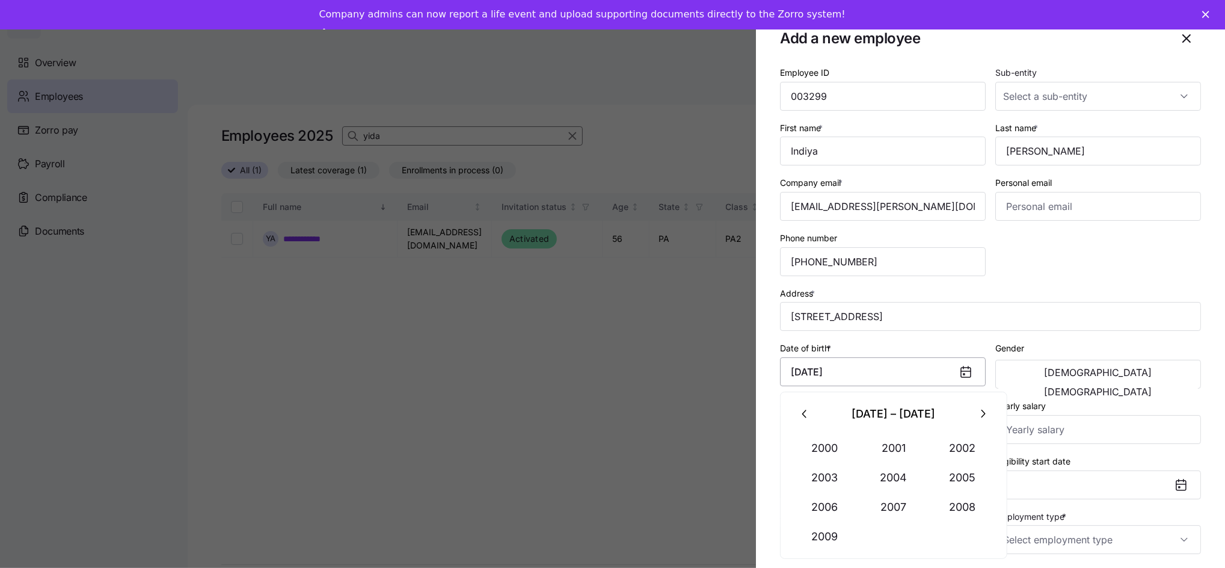
type input "May 31, 2000"
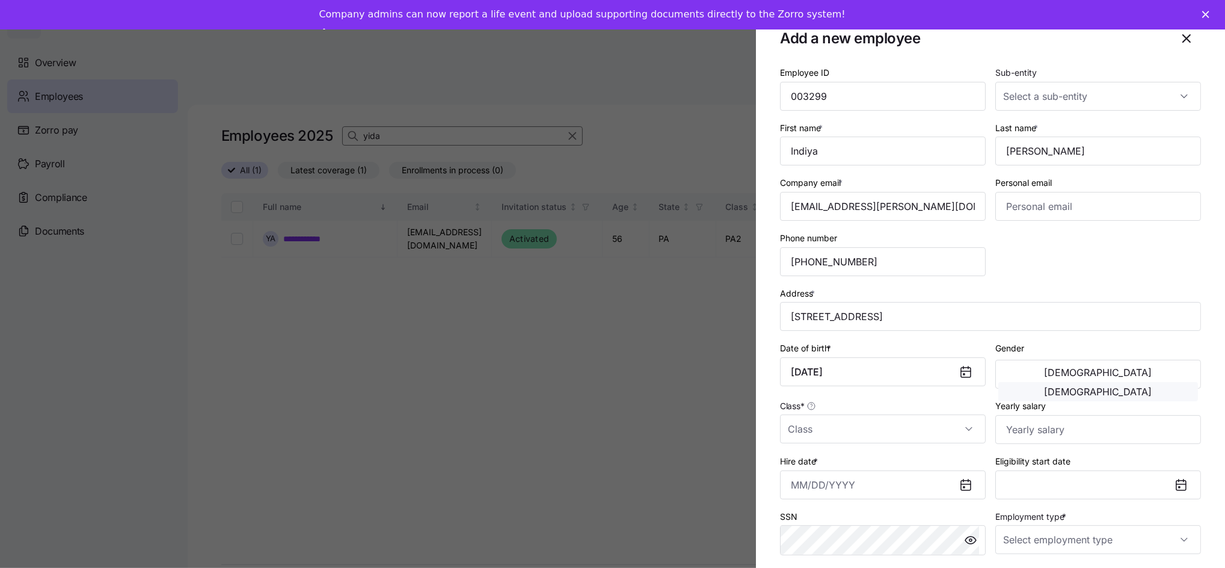
click at [1123, 387] on span "Female" at bounding box center [1098, 392] width 108 height 10
click at [959, 424] on input "Class *" at bounding box center [883, 428] width 206 height 29
click at [816, 309] on div "OH" at bounding box center [880, 310] width 190 height 25
type input "OH"
click at [1031, 438] on input "Yearly salary" at bounding box center [1098, 429] width 206 height 29
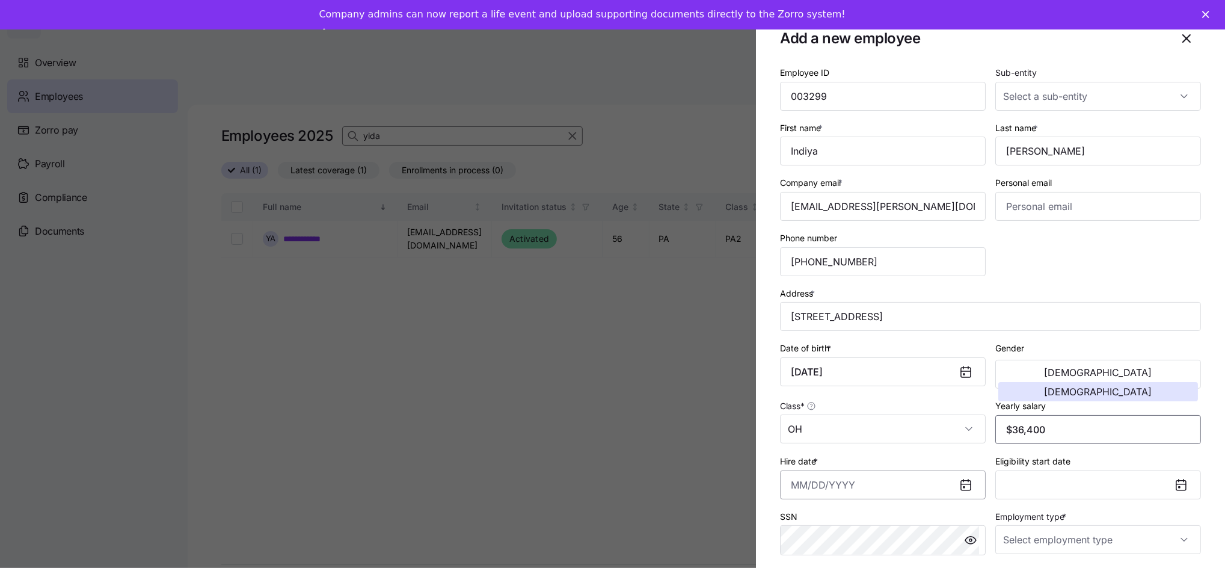
type input "$36,400"
click at [901, 485] on input "Hire date *" at bounding box center [883, 484] width 206 height 29
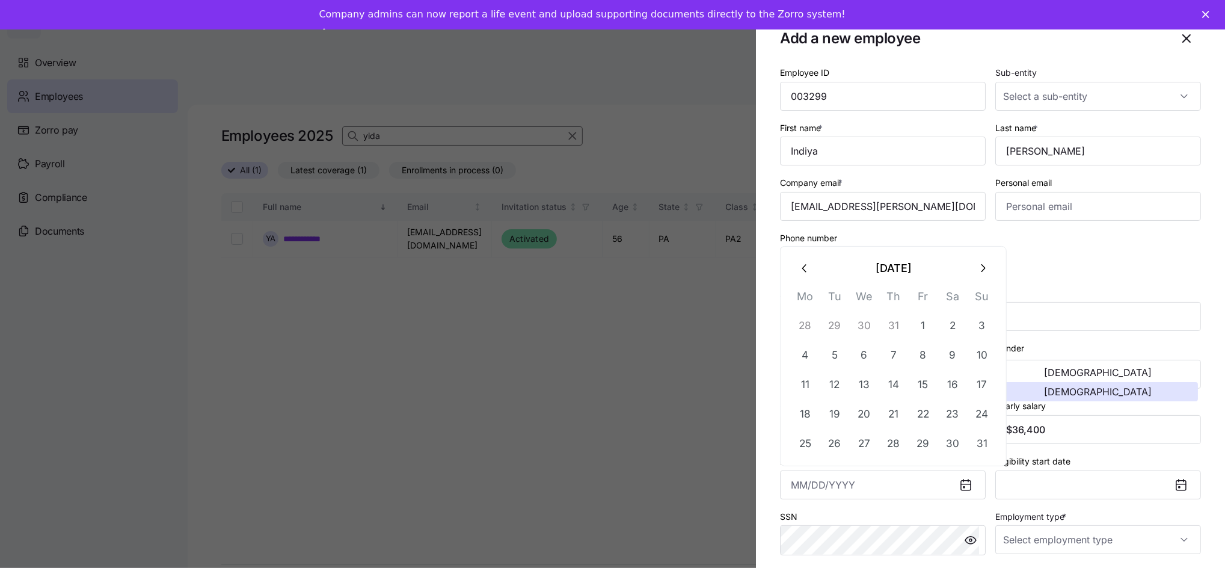
click at [807, 268] on icon "button" at bounding box center [805, 268] width 13 height 13
click at [807, 446] on button "28" at bounding box center [805, 443] width 29 height 29
type input "July 28, 2025"
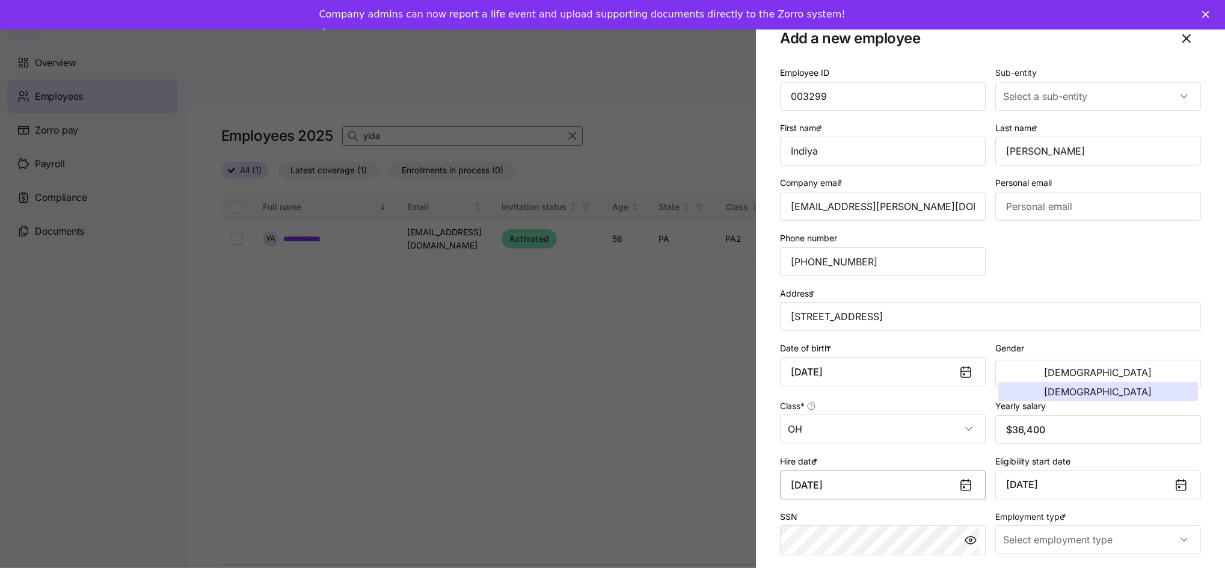
scroll to position [80, 0]
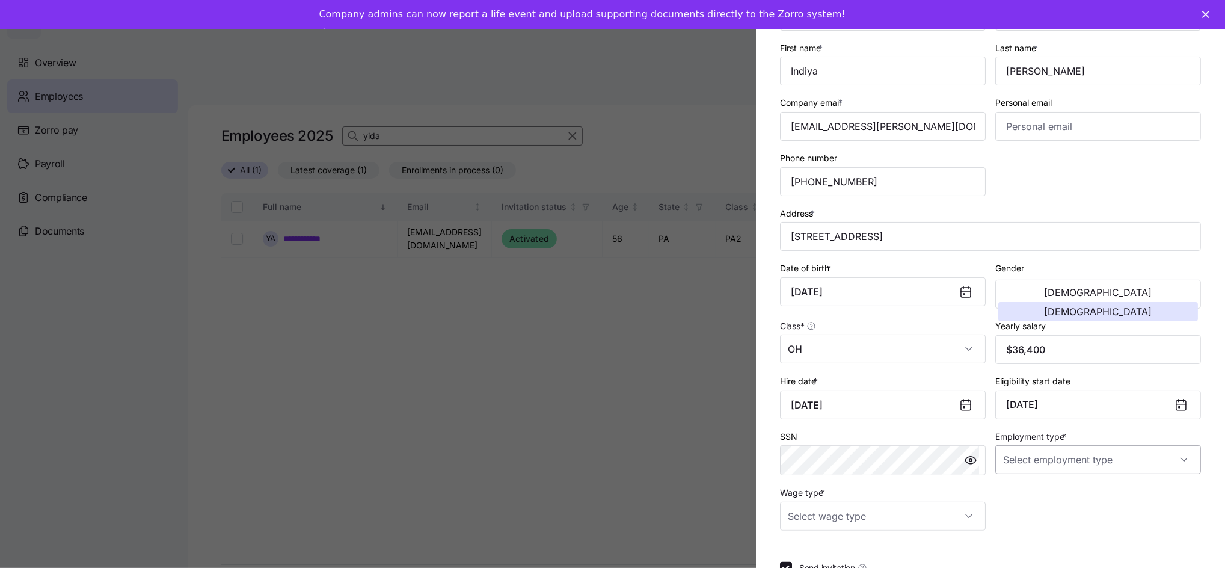
click at [1031, 465] on input "Employment type *" at bounding box center [1098, 459] width 206 height 29
click at [1028, 497] on span "Full Time" at bounding box center [1021, 496] width 35 height 13
type input "Full Time"
click at [911, 520] on input "Wage type *" at bounding box center [883, 516] width 206 height 29
click at [809, 478] on span "Hourly" at bounding box center [806, 479] width 25 height 13
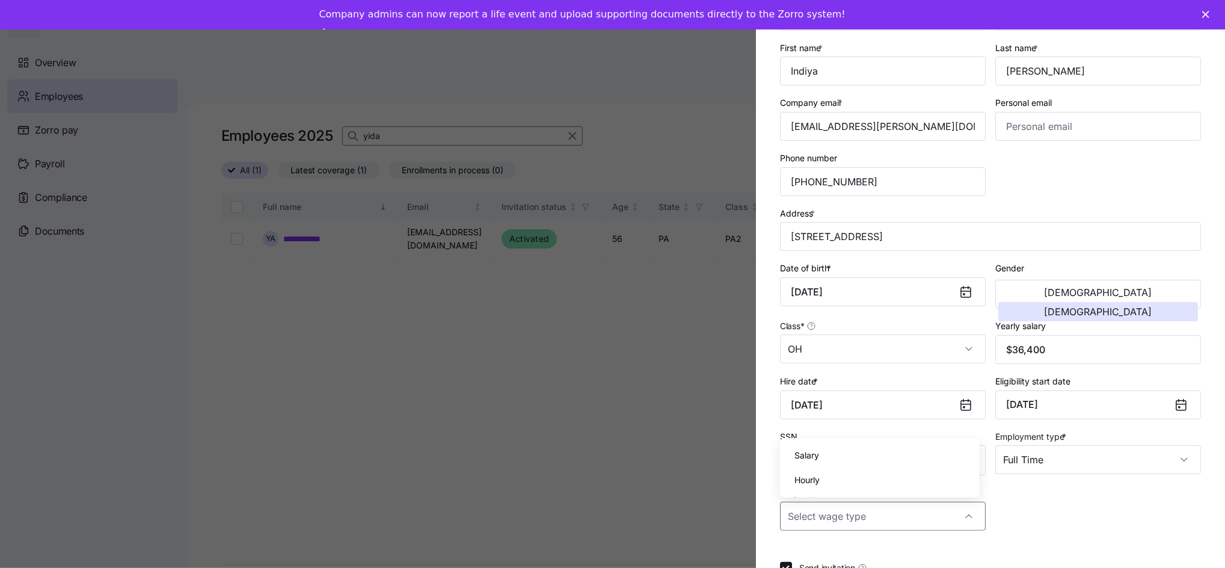
type input "Hourly"
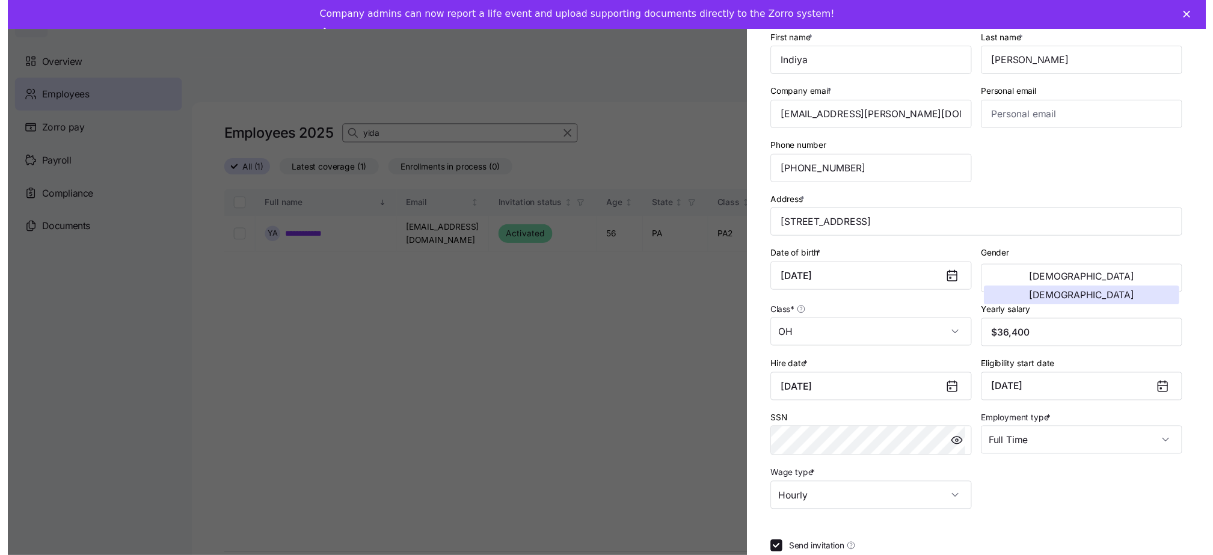
scroll to position [166, 0]
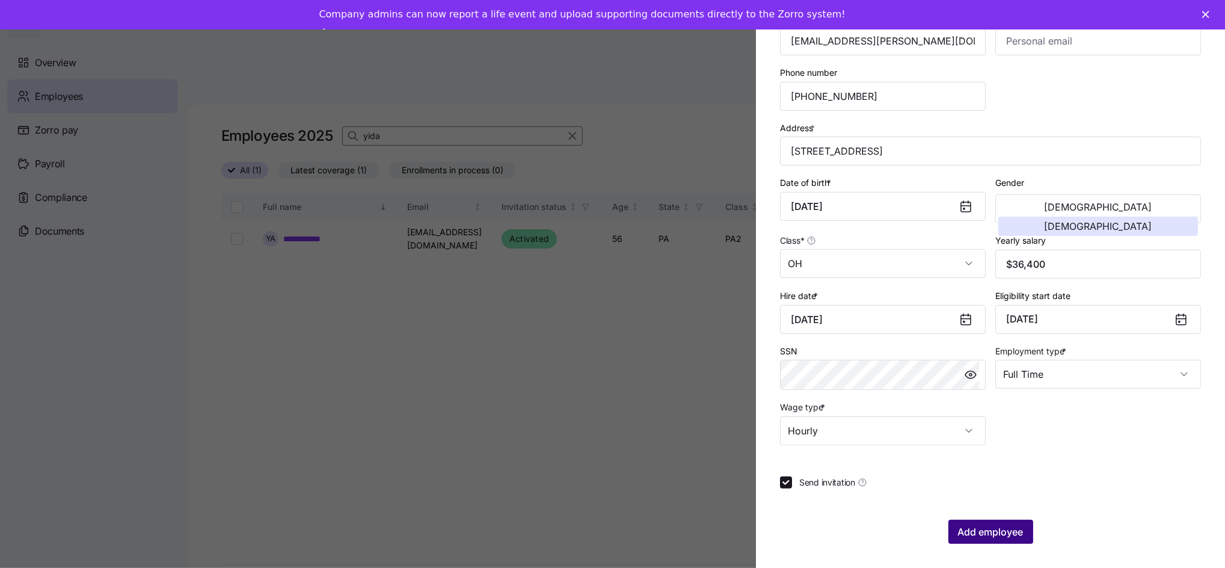
click at [1011, 533] on span "Add employee" at bounding box center [991, 531] width 66 height 14
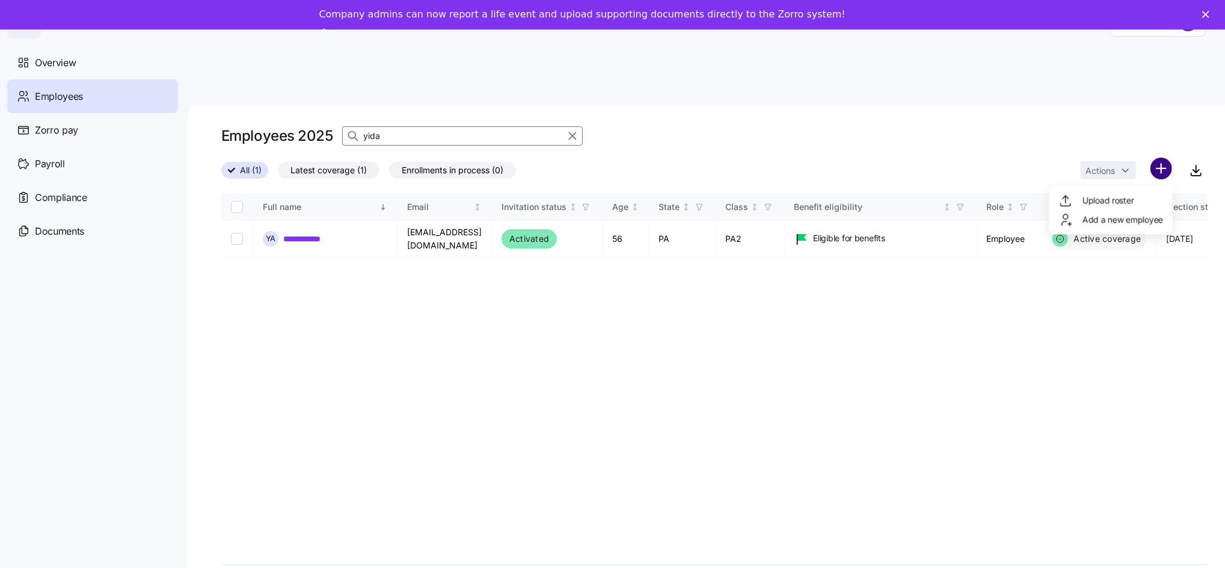
click at [1170, 142] on html "**********" at bounding box center [612, 309] width 1225 height 619
click at [1105, 213] on span "Add a new employee" at bounding box center [1122, 219] width 81 height 12
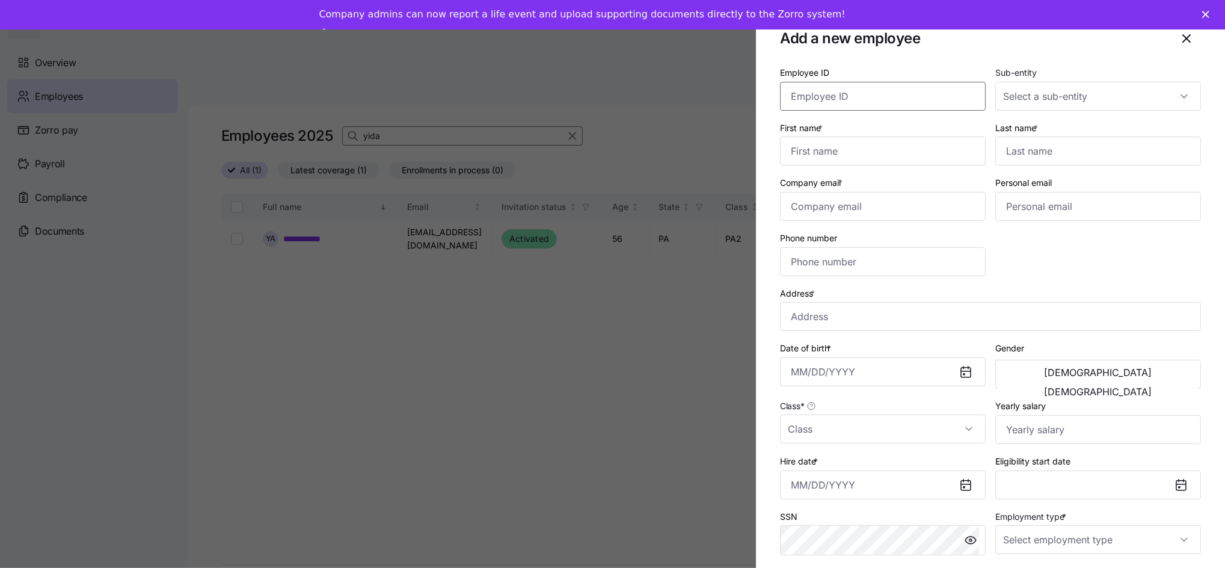
click at [874, 101] on input "Employee ID" at bounding box center [883, 96] width 206 height 29
type input "004272"
click at [1052, 93] on input "Sub-entity" at bounding box center [1098, 96] width 206 height 29
click at [878, 159] on input "First name *" at bounding box center [883, 151] width 206 height 29
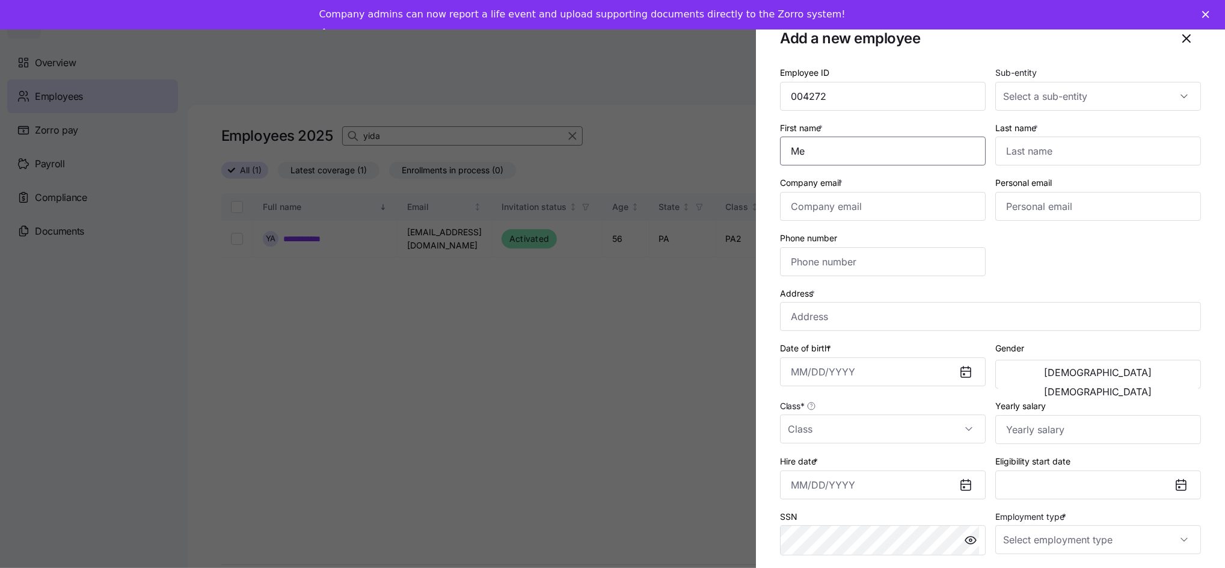
type input "Megan"
type input "Sluhocki"
type input "megan.sluhocki@invisionhs.org"
type input "1 (570) 447-4392"
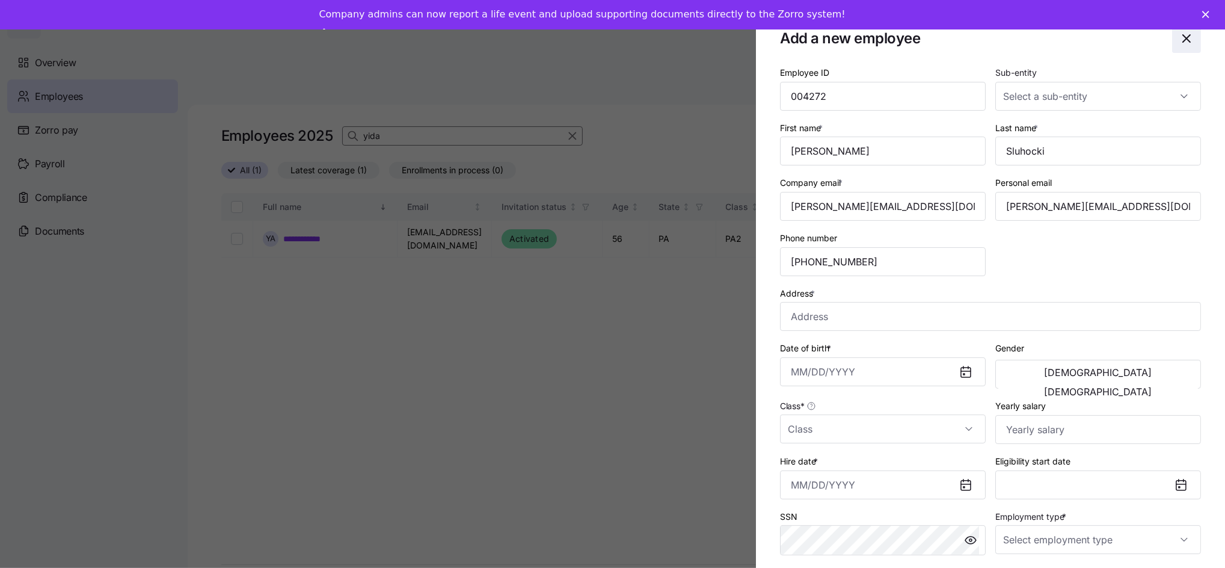
click at [1179, 41] on icon "button" at bounding box center [1186, 38] width 14 height 14
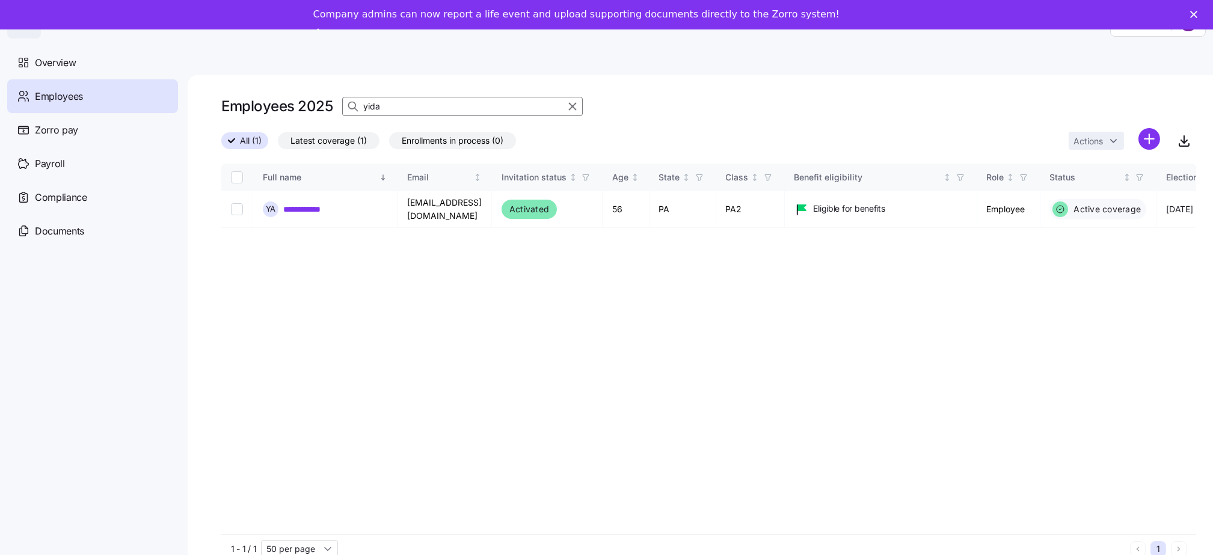
drag, startPoint x: 386, startPoint y: 111, endPoint x: 351, endPoint y: 111, distance: 34.9
click at [351, 111] on div "yida" at bounding box center [462, 106] width 241 height 19
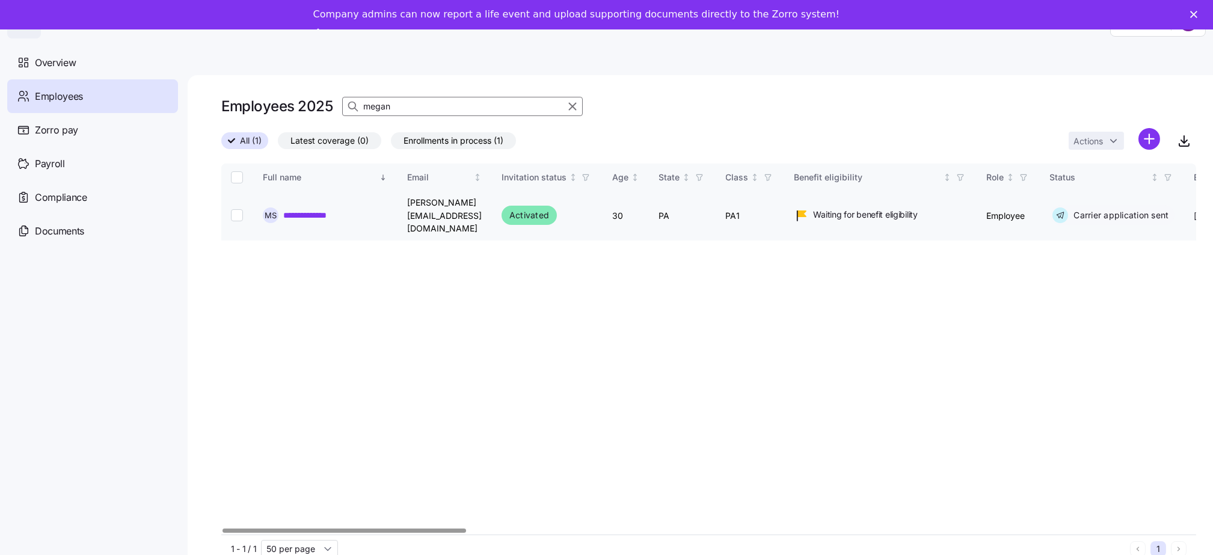
type input "megan"
click at [309, 209] on link "**********" at bounding box center [315, 215] width 64 height 12
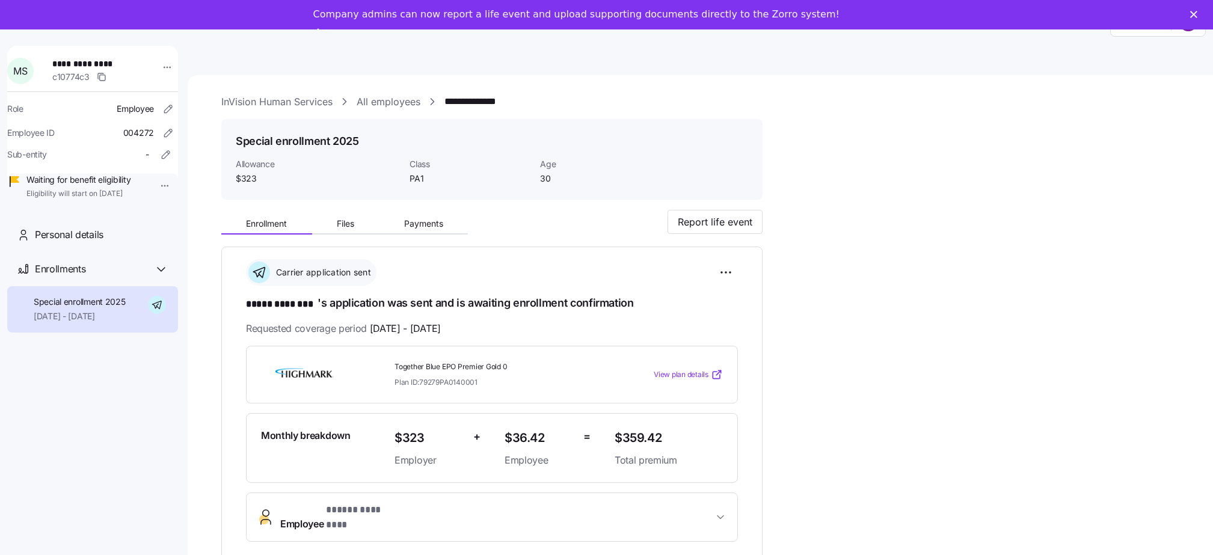
click at [373, 102] on link "All employees" at bounding box center [389, 101] width 64 height 15
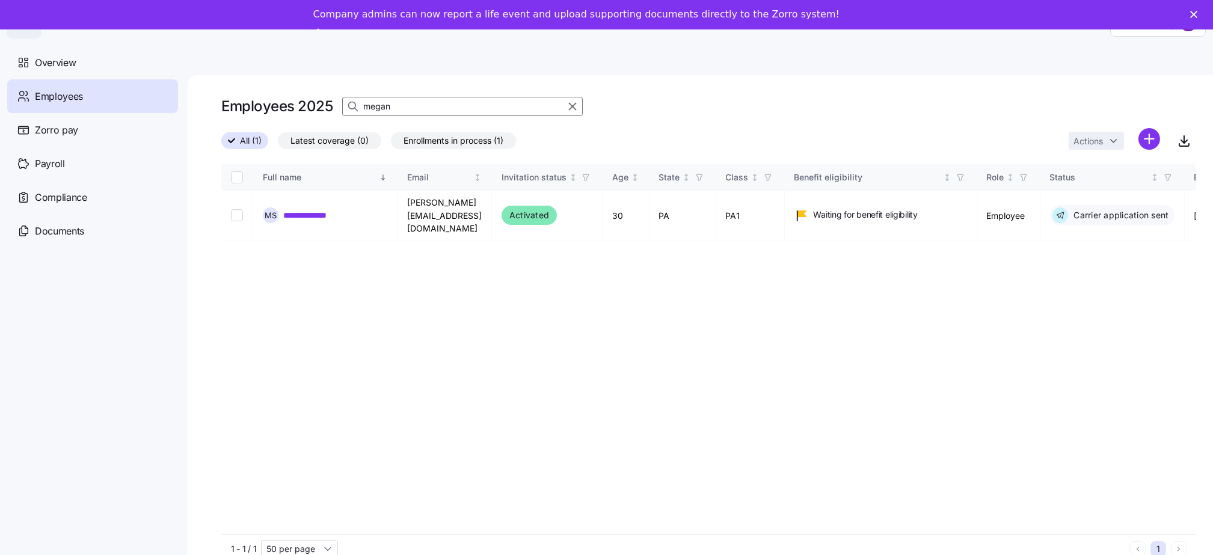
drag, startPoint x: 395, startPoint y: 109, endPoint x: 348, endPoint y: 109, distance: 46.9
click at [348, 109] on div "megan" at bounding box center [462, 106] width 241 height 19
click at [571, 103] on icon "button" at bounding box center [572, 106] width 13 height 14
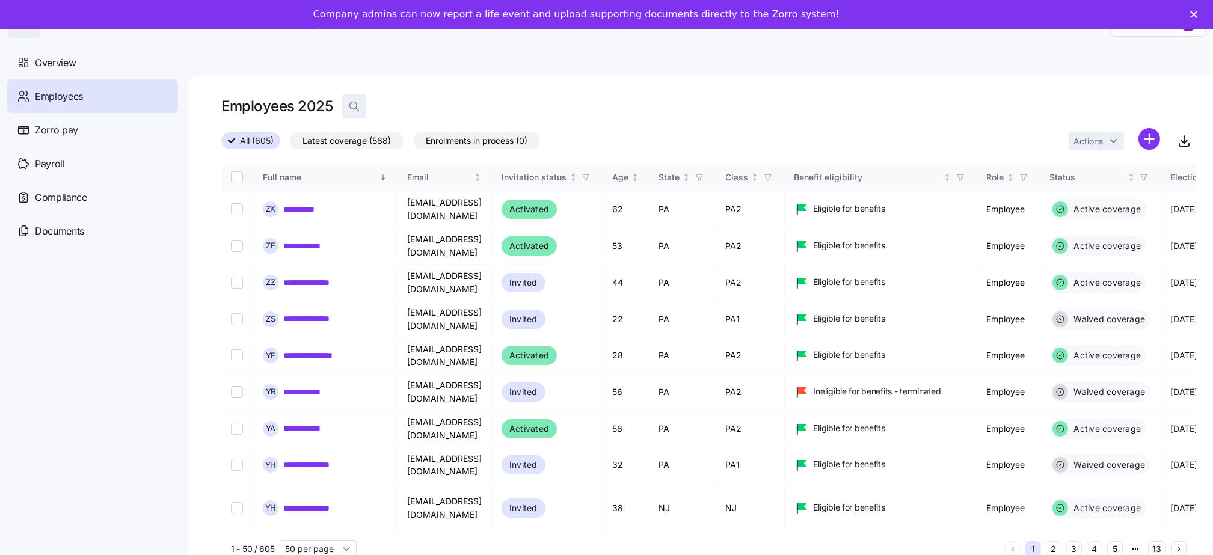
click at [352, 106] on icon "button" at bounding box center [354, 106] width 12 height 12
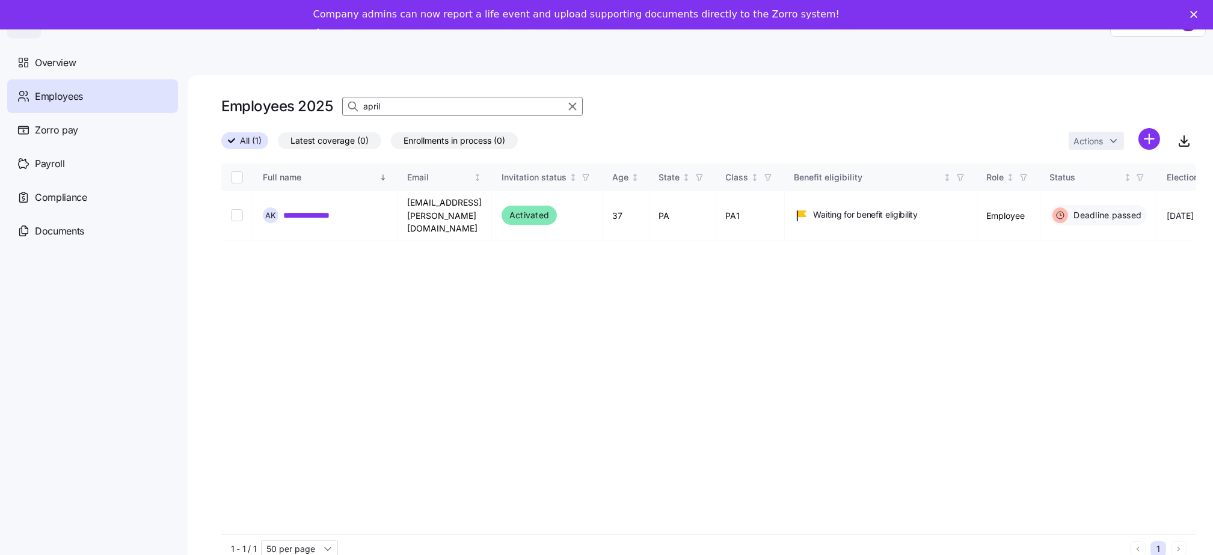
type input "april"
click at [304, 209] on link "**********" at bounding box center [315, 215] width 64 height 12
click at [311, 209] on link "**********" at bounding box center [315, 215] width 64 height 12
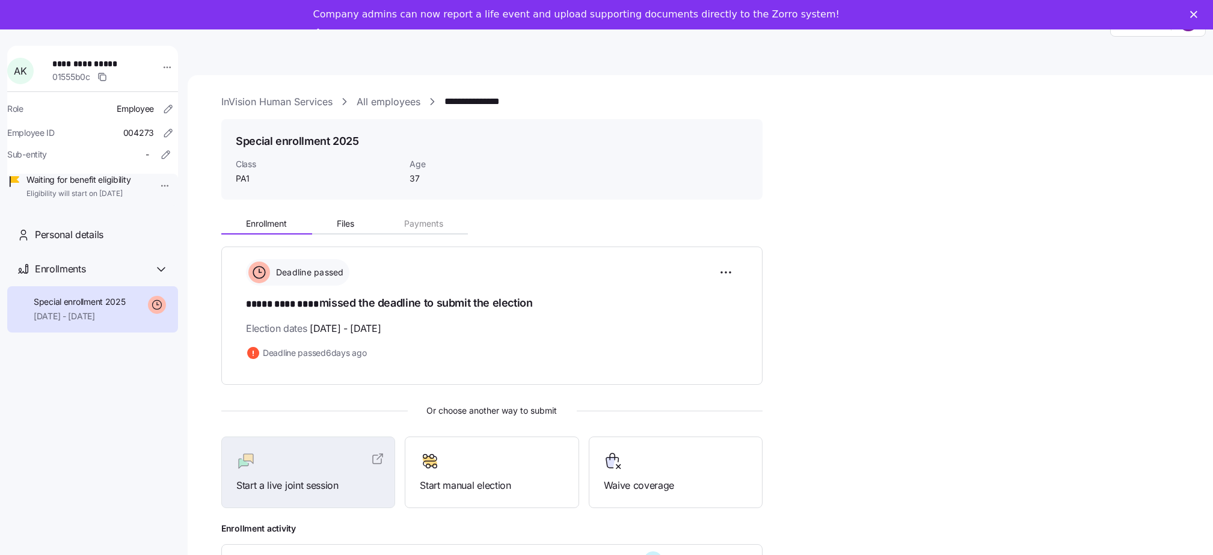
click at [385, 100] on link "All employees" at bounding box center [389, 101] width 64 height 15
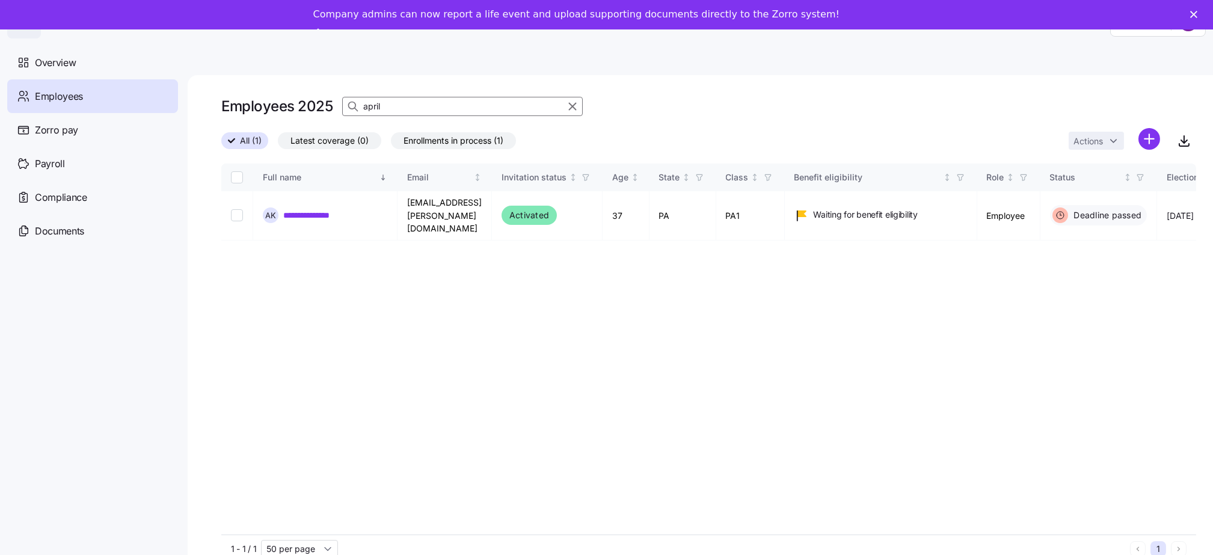
drag, startPoint x: 387, startPoint y: 103, endPoint x: 360, endPoint y: 107, distance: 27.9
click at [360, 107] on div "april" at bounding box center [462, 106] width 241 height 19
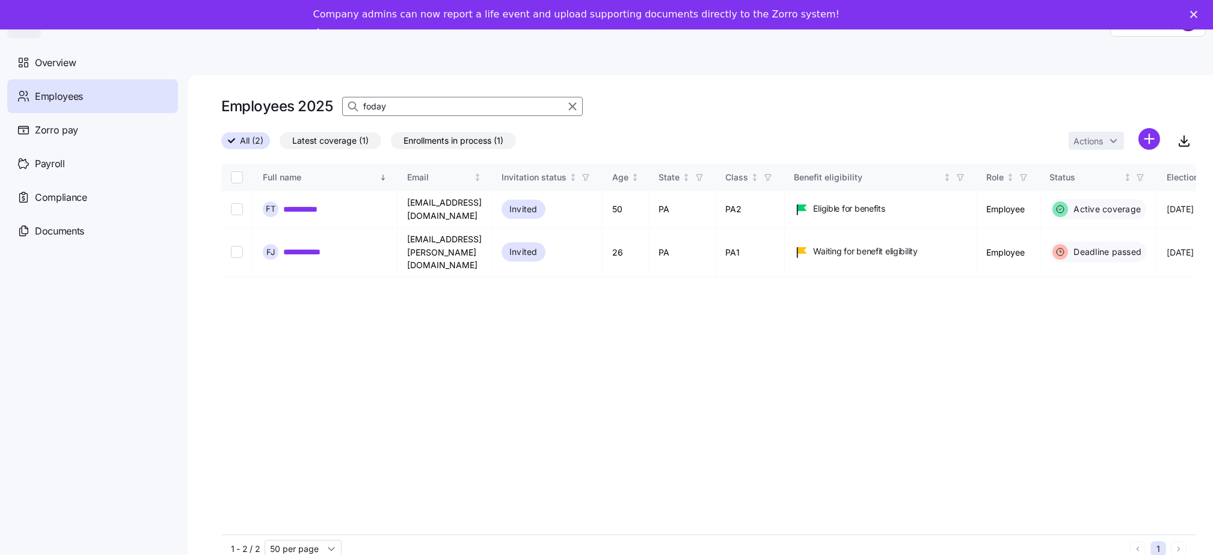
drag, startPoint x: 395, startPoint y: 107, endPoint x: 352, endPoint y: 102, distance: 43.0
click at [352, 102] on div "foday" at bounding box center [462, 106] width 241 height 19
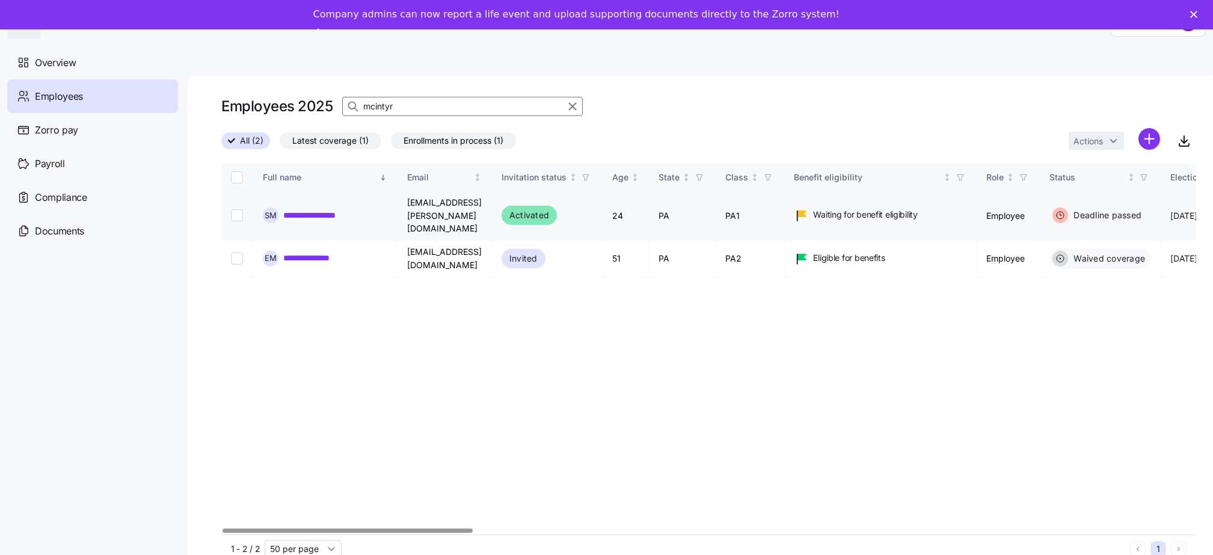
type input "mcintyr"
click at [322, 209] on link "**********" at bounding box center [321, 215] width 76 height 12
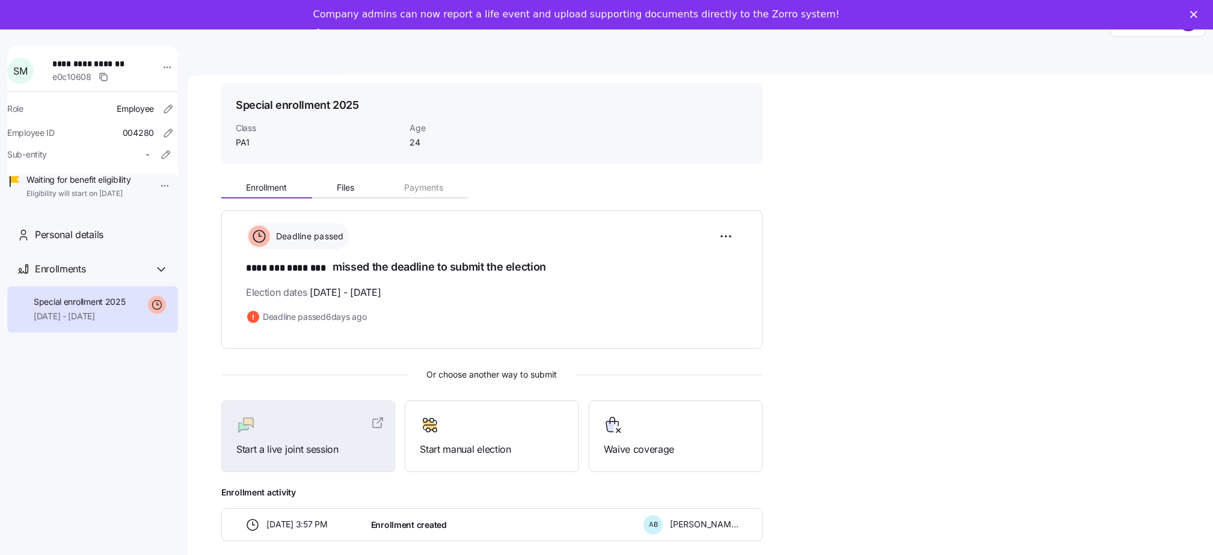
scroll to position [51, 0]
